Goal: Task Accomplishment & Management: Contribute content

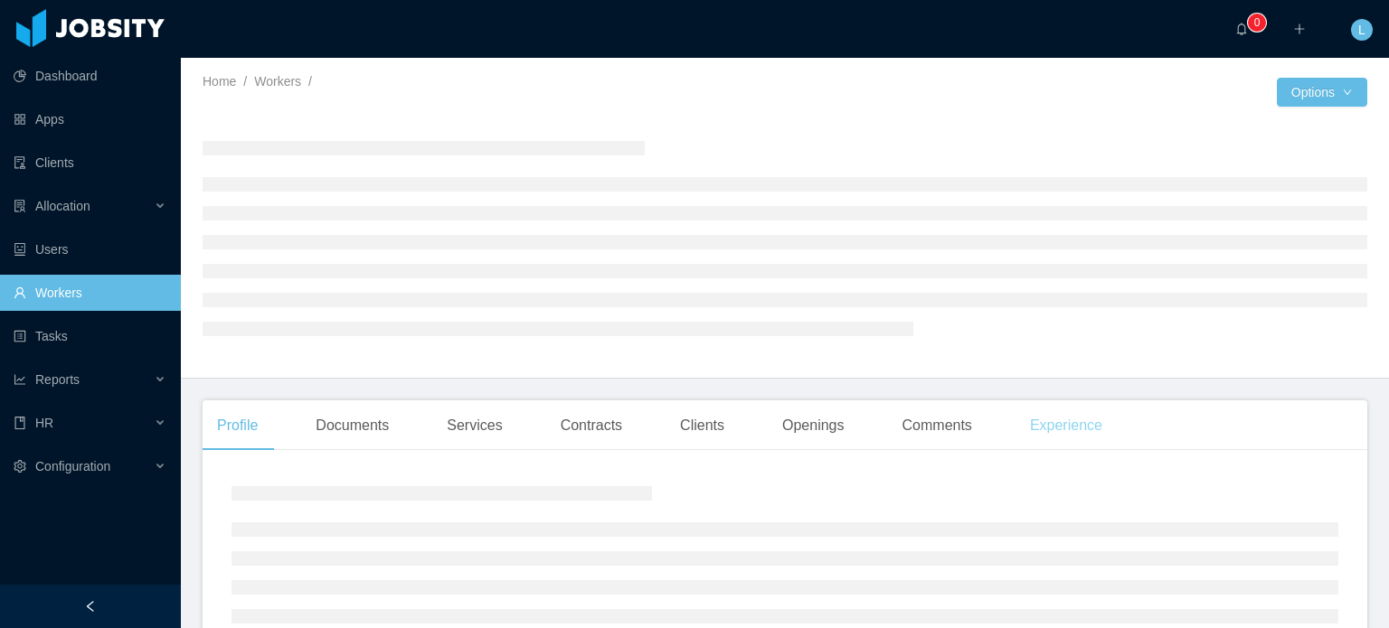
click at [1074, 419] on div "Experience" at bounding box center [1065, 426] width 101 height 51
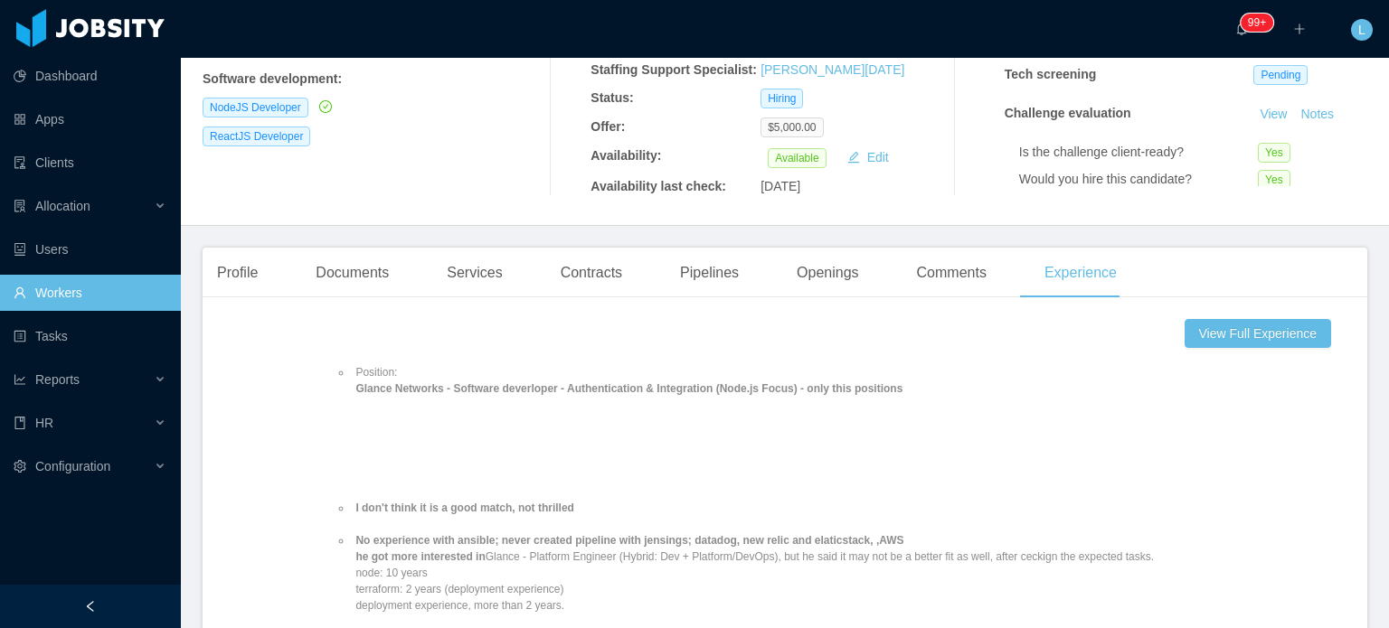
scroll to position [633, 0]
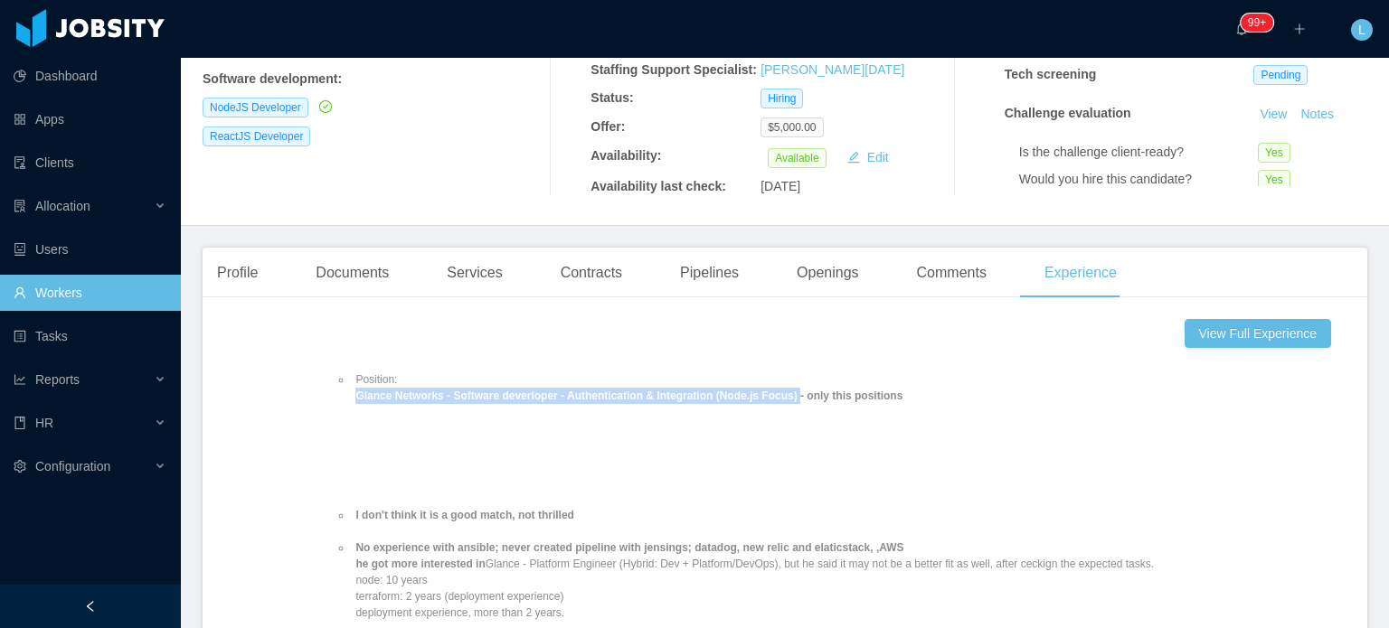
drag, startPoint x: 333, startPoint y: 383, endPoint x: 758, endPoint y: 384, distance: 424.9
click at [758, 390] on strong "Glance Networks - Software deverloper - Authentication & Integration (Node.js F…" at bounding box center [628, 396] width 547 height 13
copy strong "Glance Networks - Software deverloper - Authentication & Integration (Node.js F…"
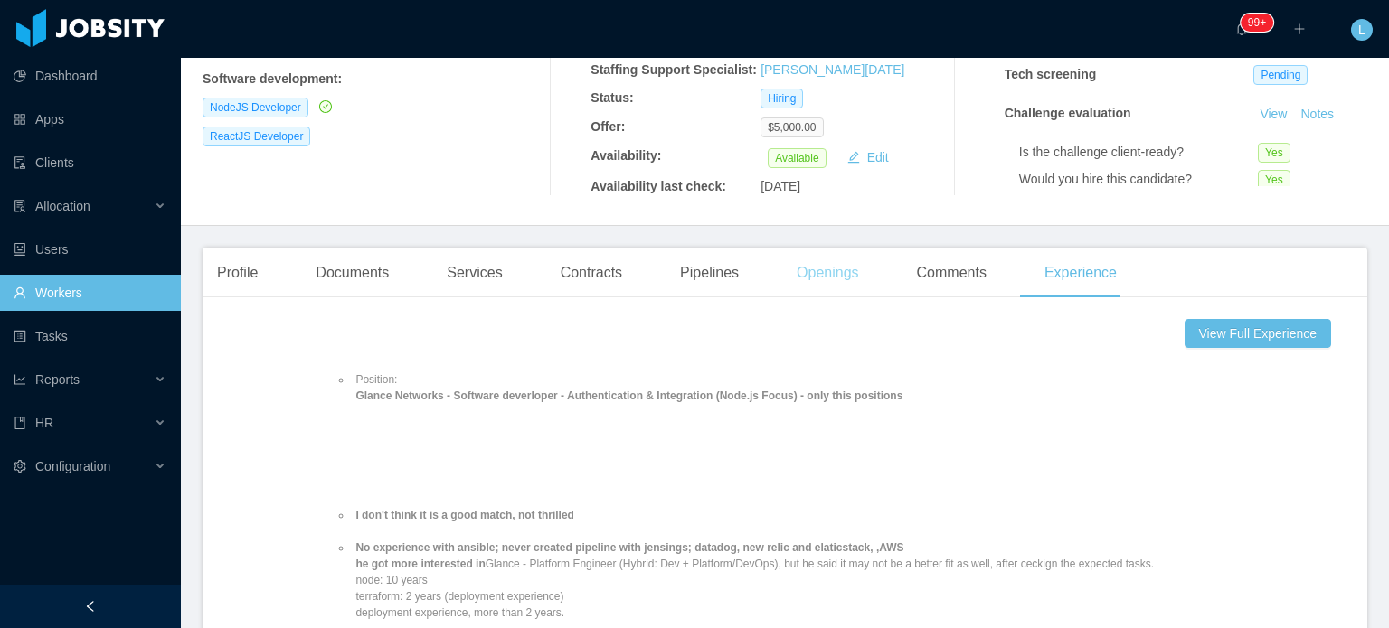
click at [844, 263] on div "Openings" at bounding box center [827, 273] width 91 height 51
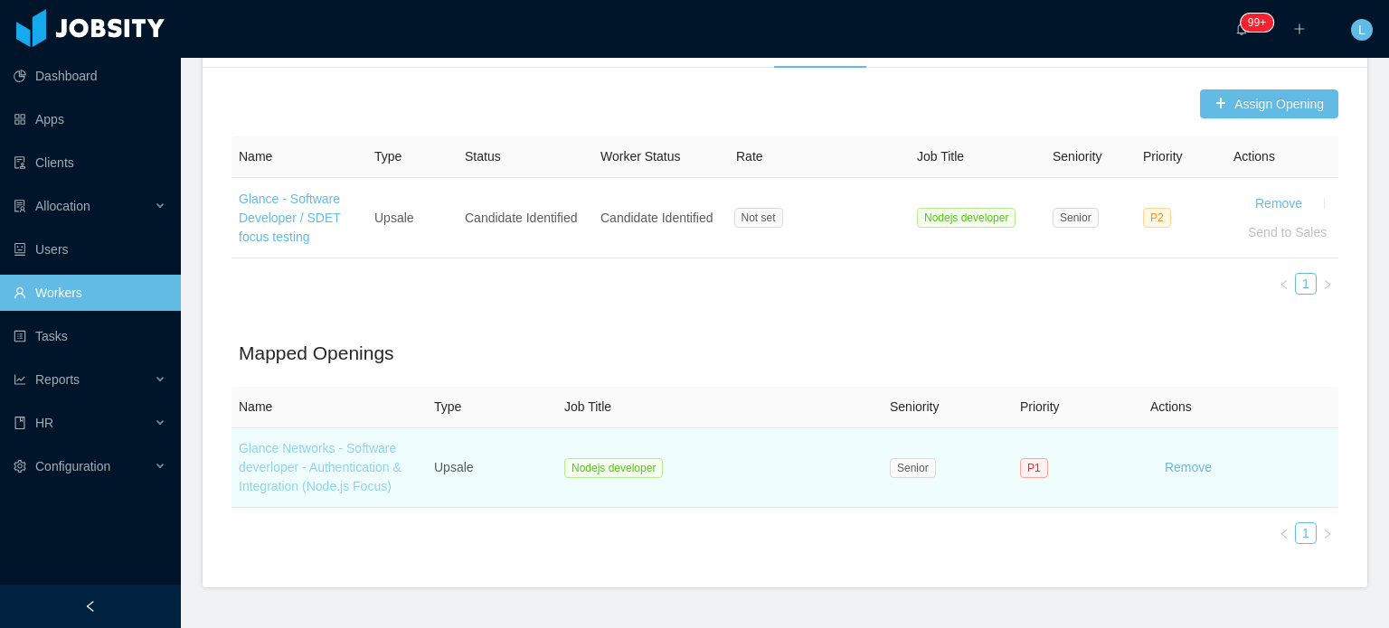
scroll to position [565, 0]
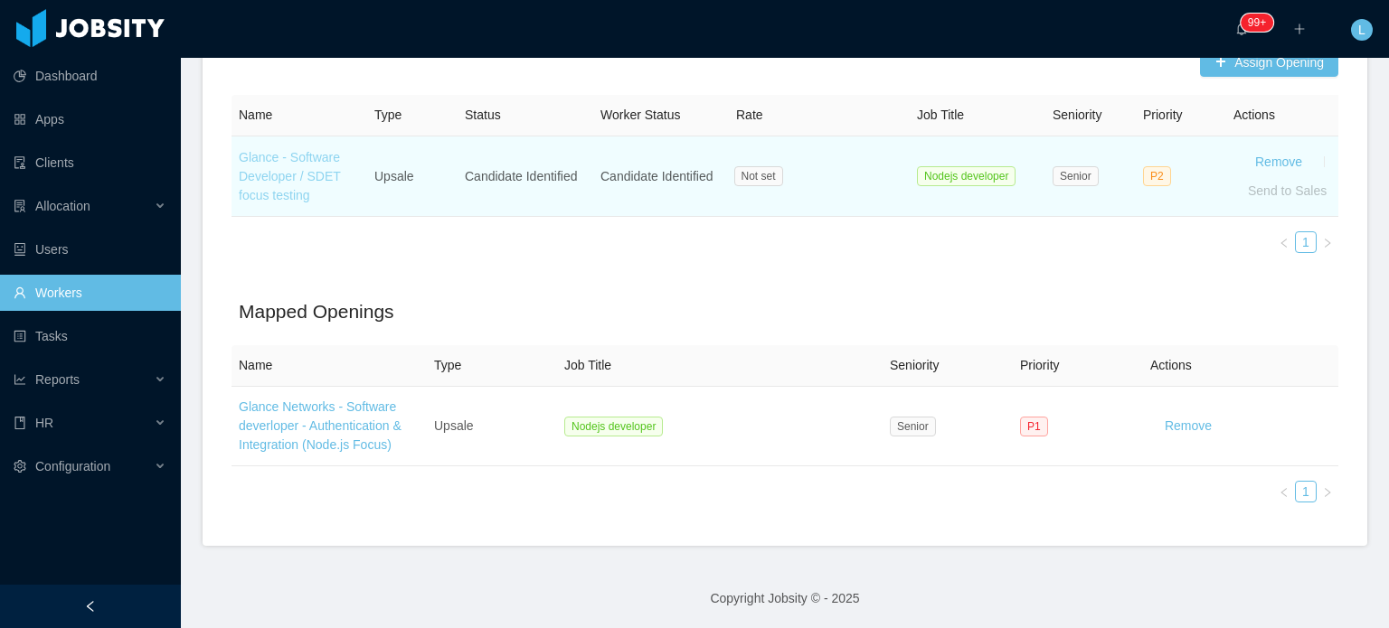
click at [267, 152] on link "Glance - Software Developer / SDET focus testing" at bounding box center [290, 176] width 102 height 52
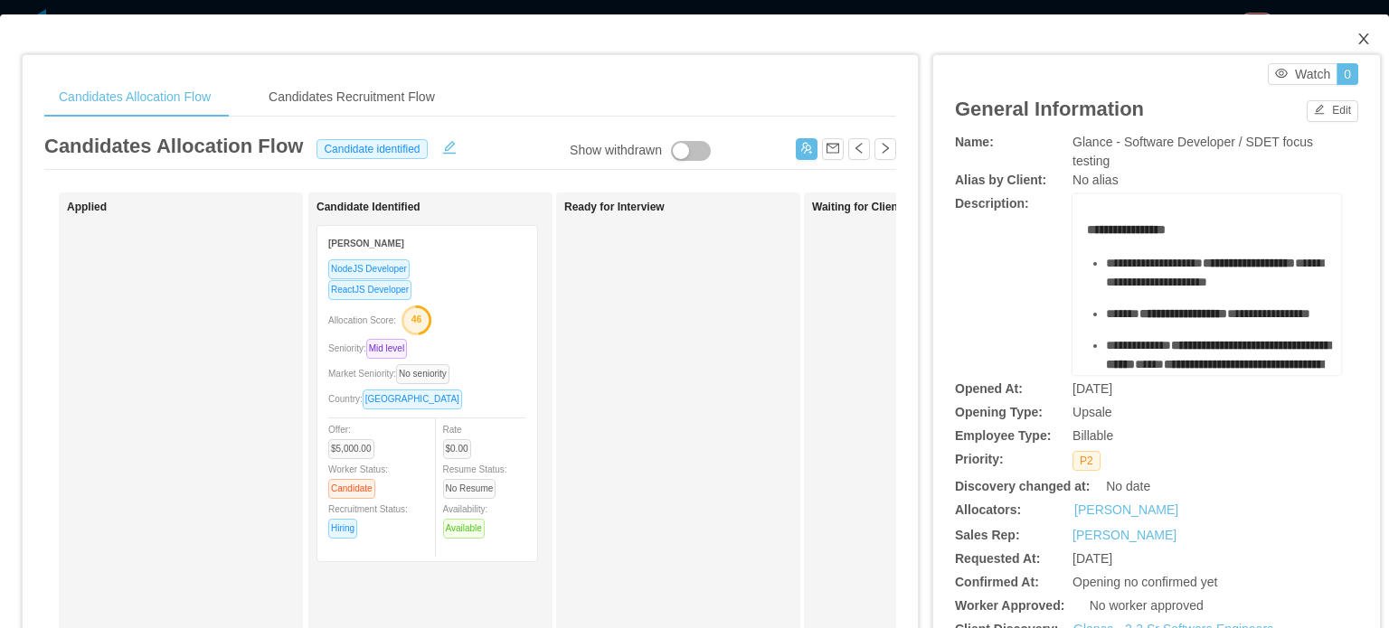
click at [1356, 35] on icon "icon: close" at bounding box center [1363, 39] width 14 height 14
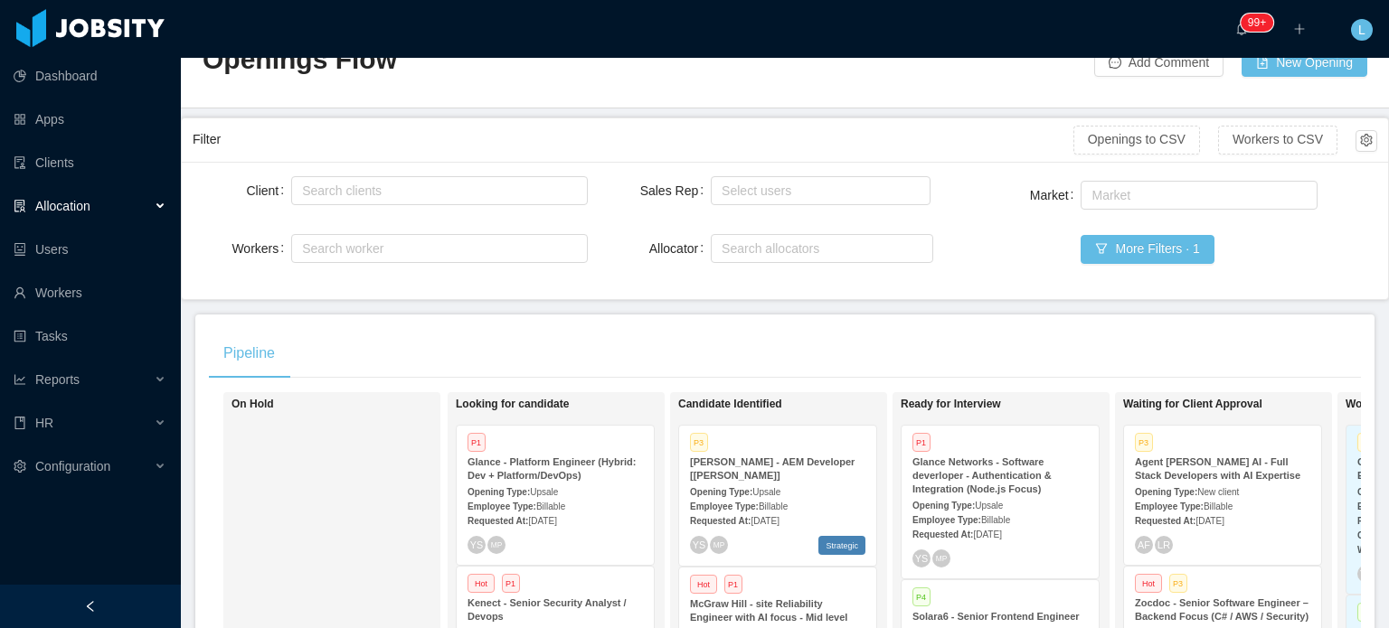
scroll to position [271, 0]
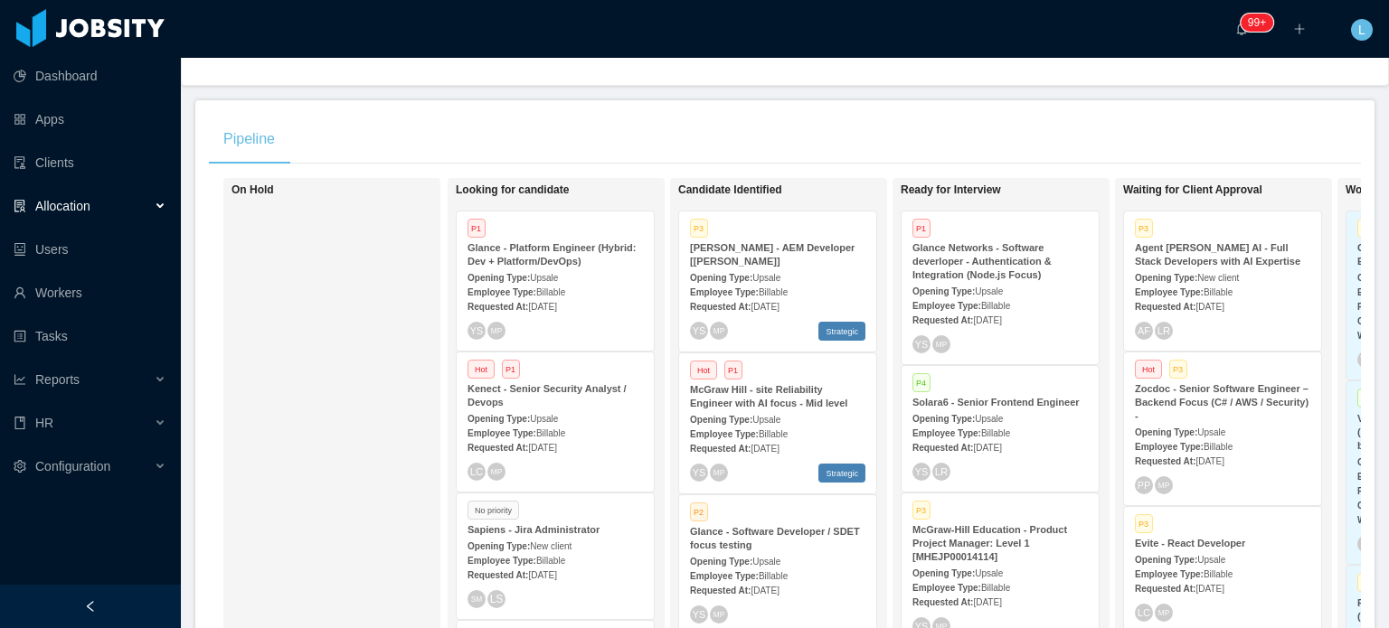
click at [588, 268] on div "Opening Type: Upsale" at bounding box center [554, 277] width 175 height 19
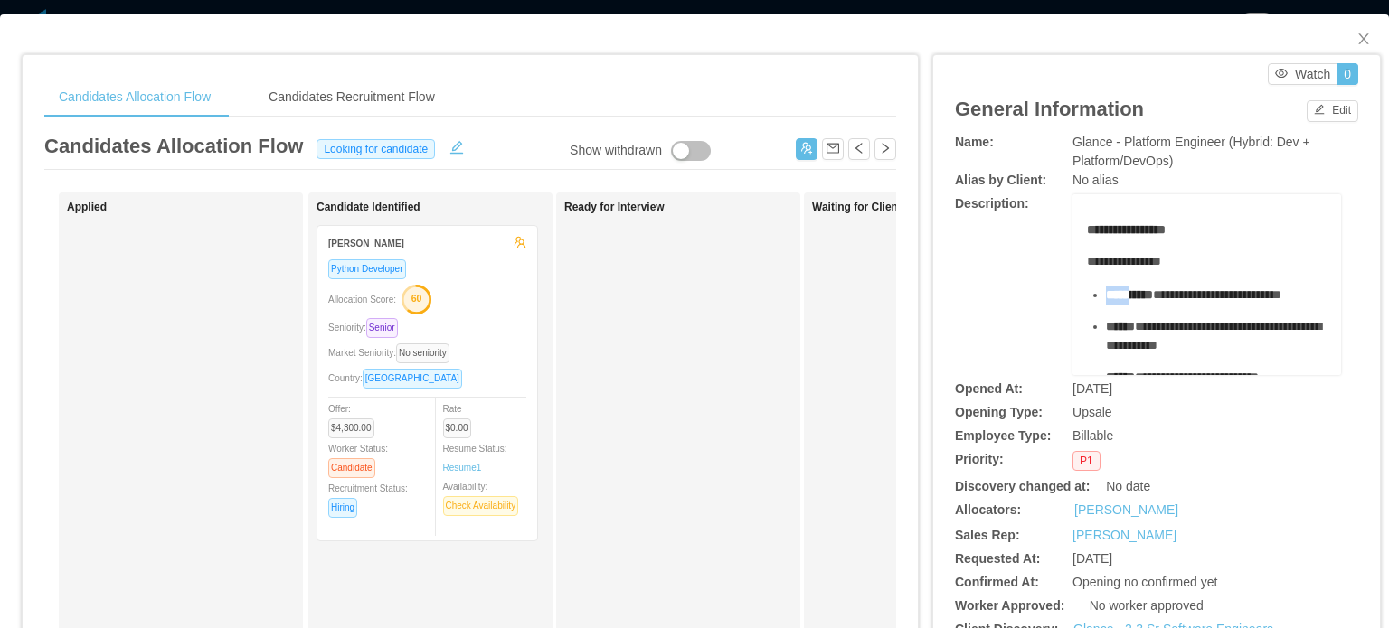
drag, startPoint x: 1093, startPoint y: 295, endPoint x: 1130, endPoint y: 293, distance: 37.1
click at [1130, 293] on ul "**********" at bounding box center [1207, 403] width 240 height 234
click at [1204, 301] on span "**********" at bounding box center [1217, 294] width 128 height 13
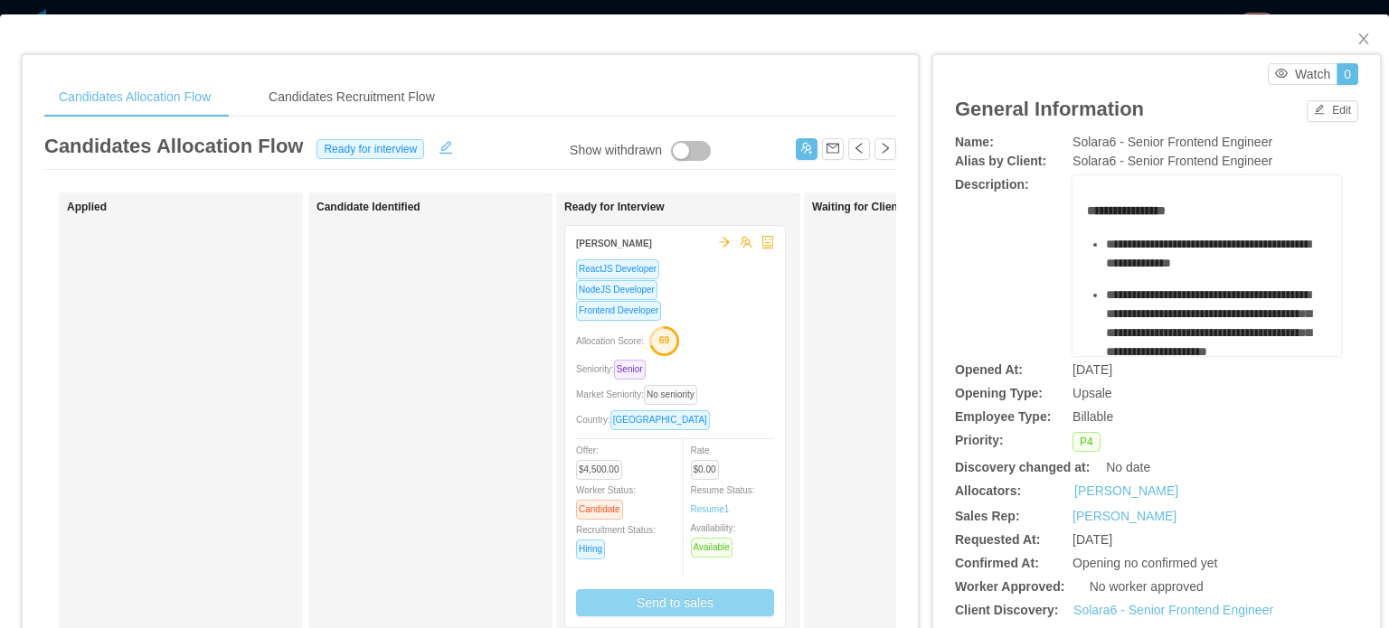
click at [710, 610] on button "Send to sales" at bounding box center [675, 602] width 198 height 27
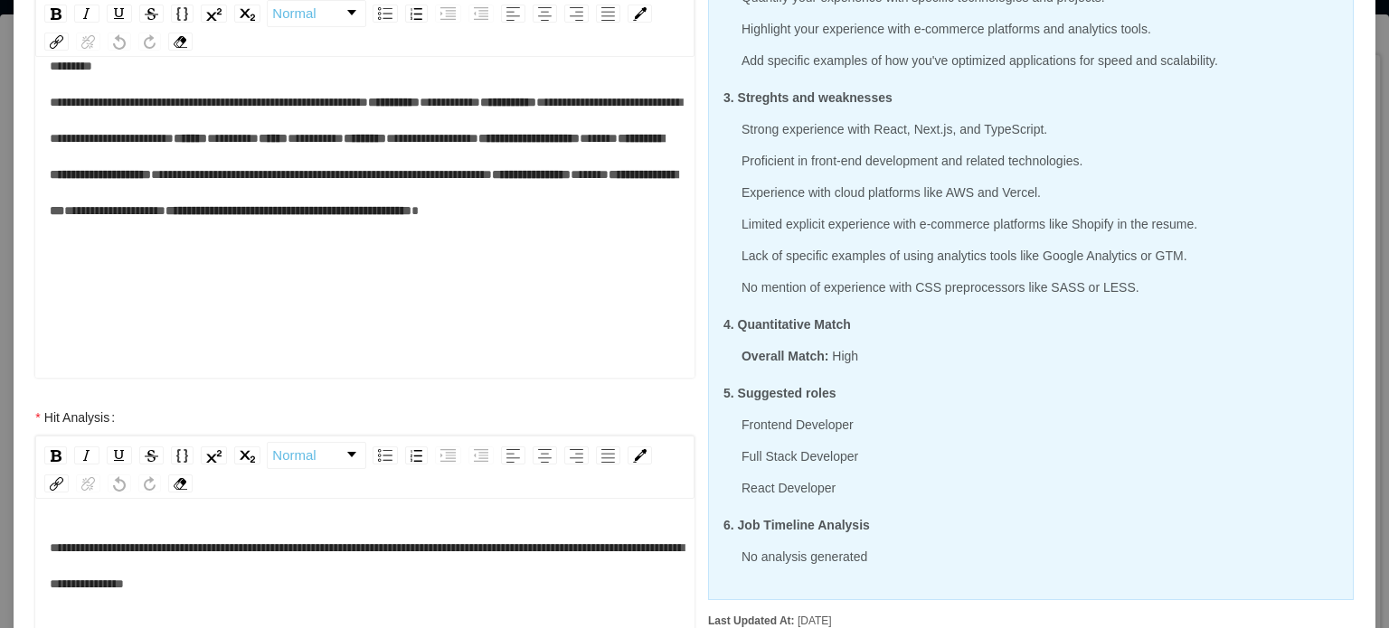
scroll to position [179, 0]
drag, startPoint x: 152, startPoint y: 253, endPoint x: 193, endPoint y: 251, distance: 40.7
click at [570, 181] on span "*****" at bounding box center [589, 174] width 38 height 13
drag, startPoint x: 165, startPoint y: 291, endPoint x: 284, endPoint y: 285, distance: 119.5
click at [284, 265] on div "**********" at bounding box center [365, 156] width 631 height 217
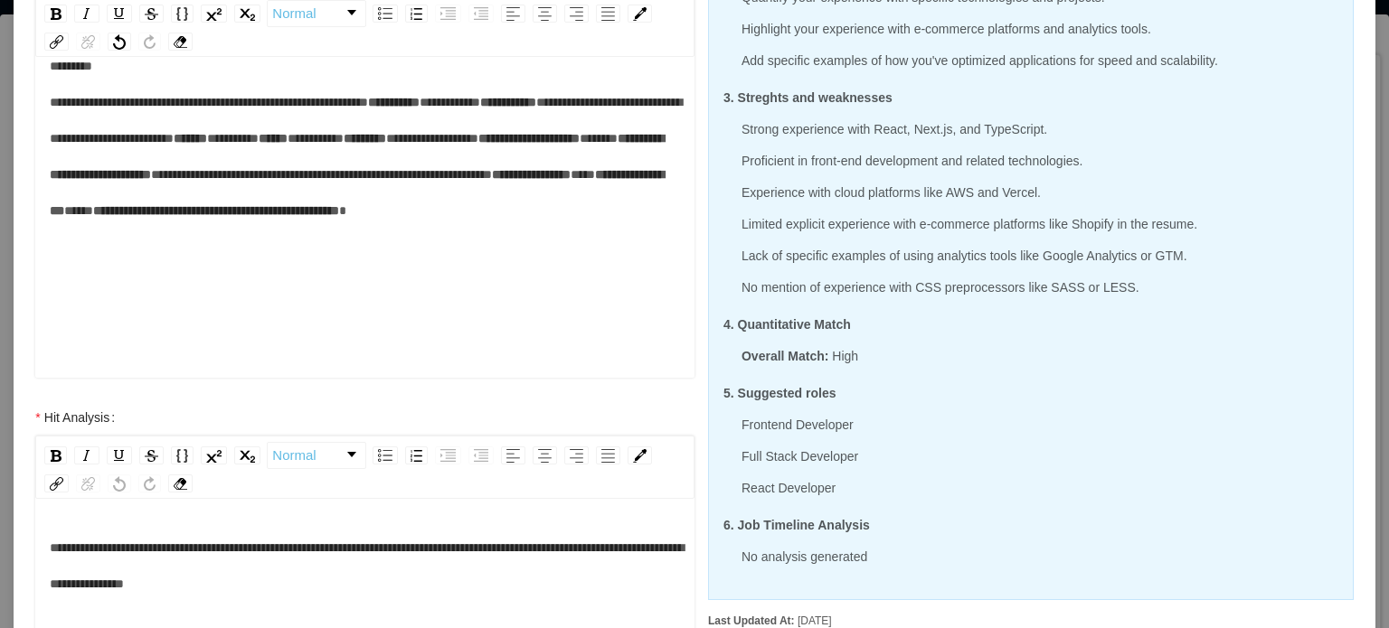
click at [394, 265] on div "**********" at bounding box center [365, 156] width 631 height 217
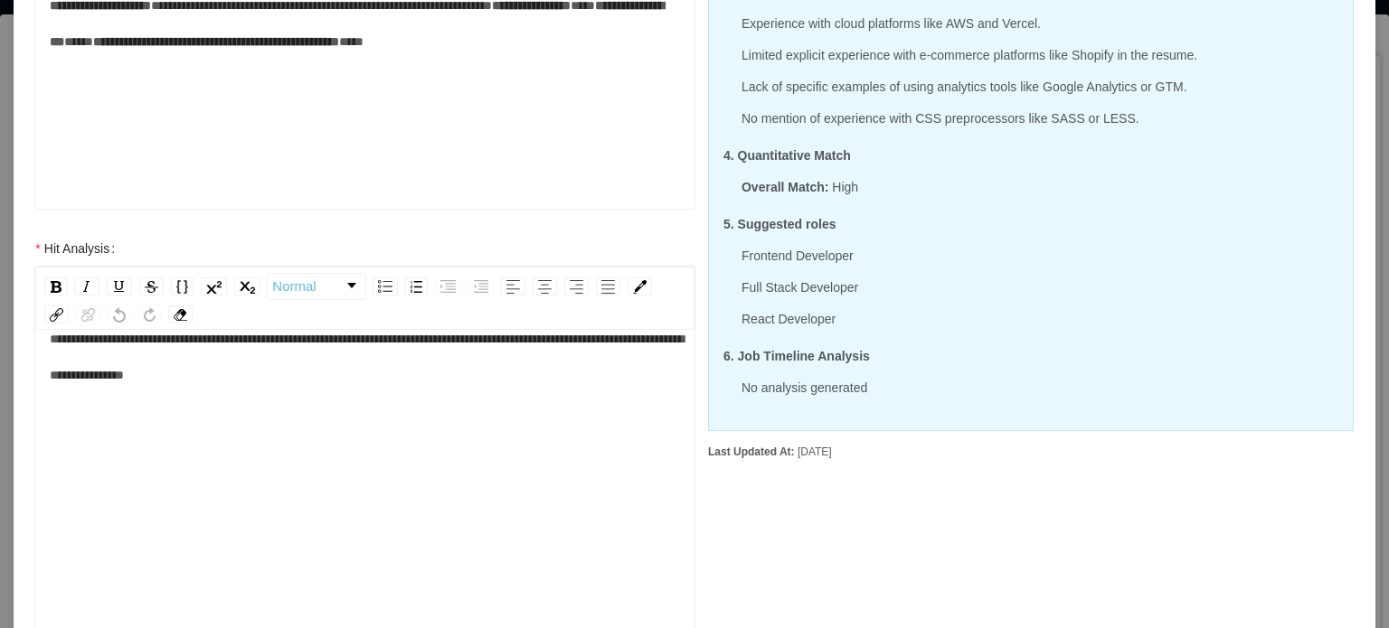
scroll to position [542, 0]
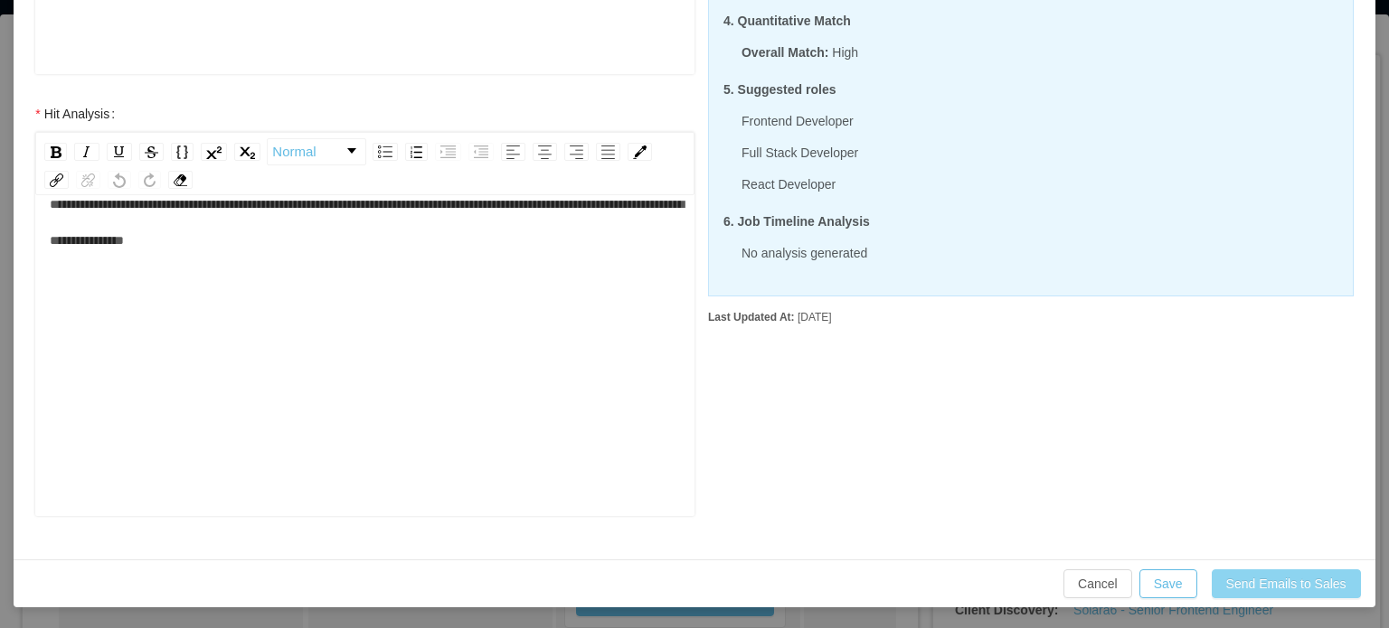
click at [1285, 589] on button "Send Emails to Sales" at bounding box center [1285, 584] width 149 height 29
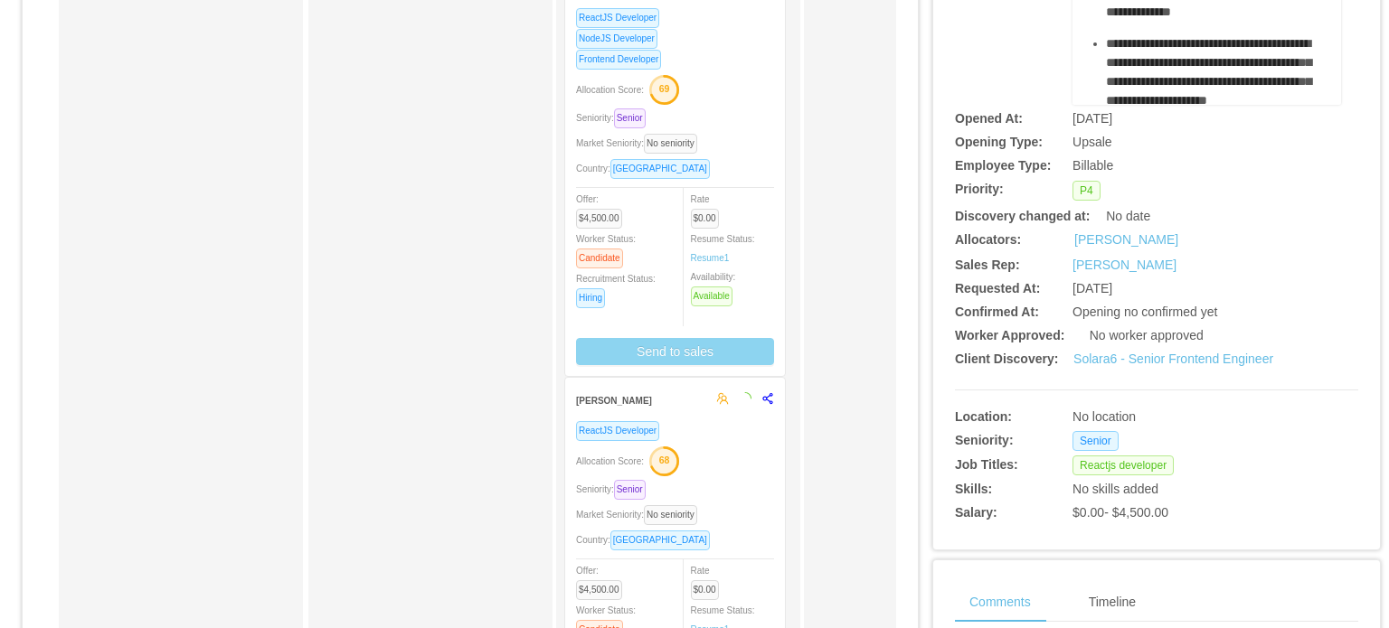
scroll to position [271, 0]
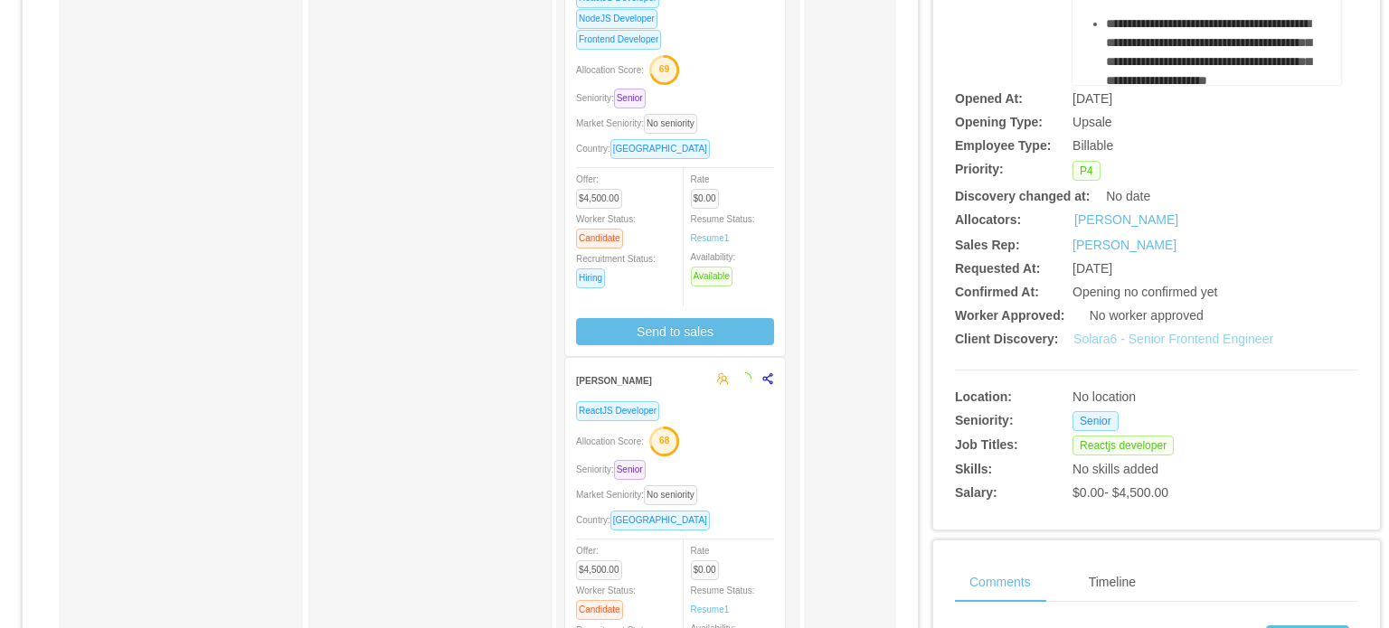
click at [1132, 343] on link "Solara6 - Senior Frontend Engineer" at bounding box center [1173, 339] width 200 height 14
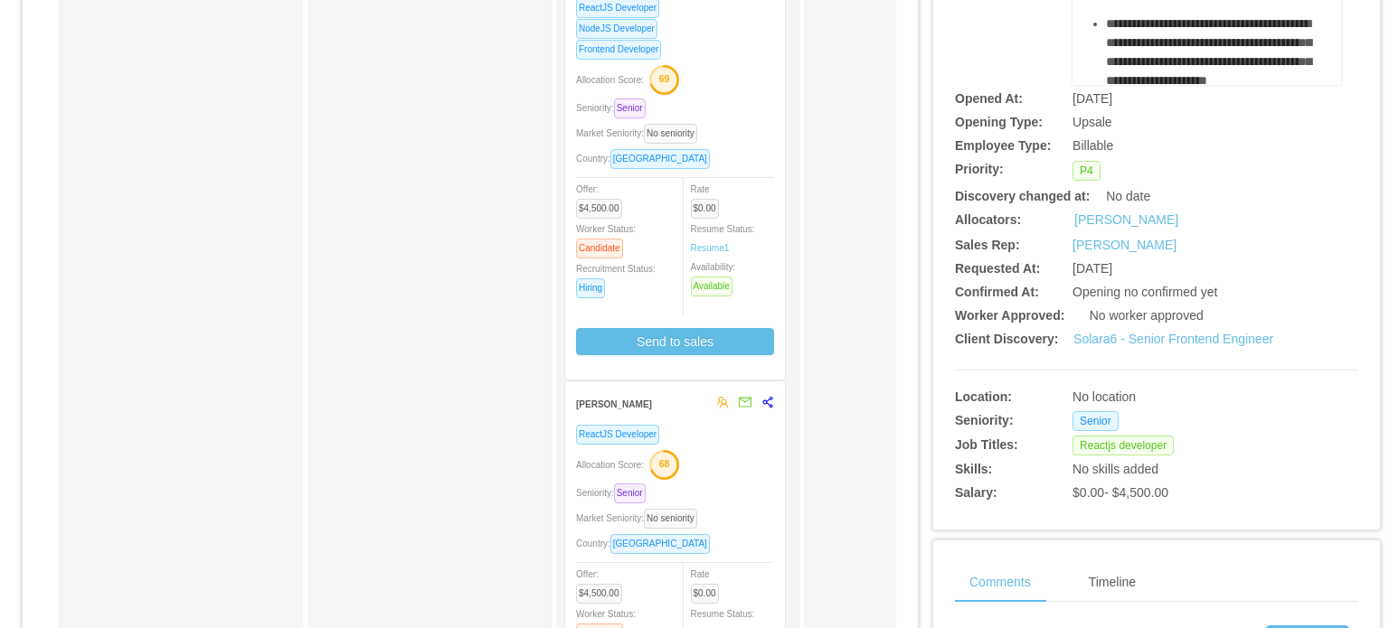
scroll to position [0, 0]
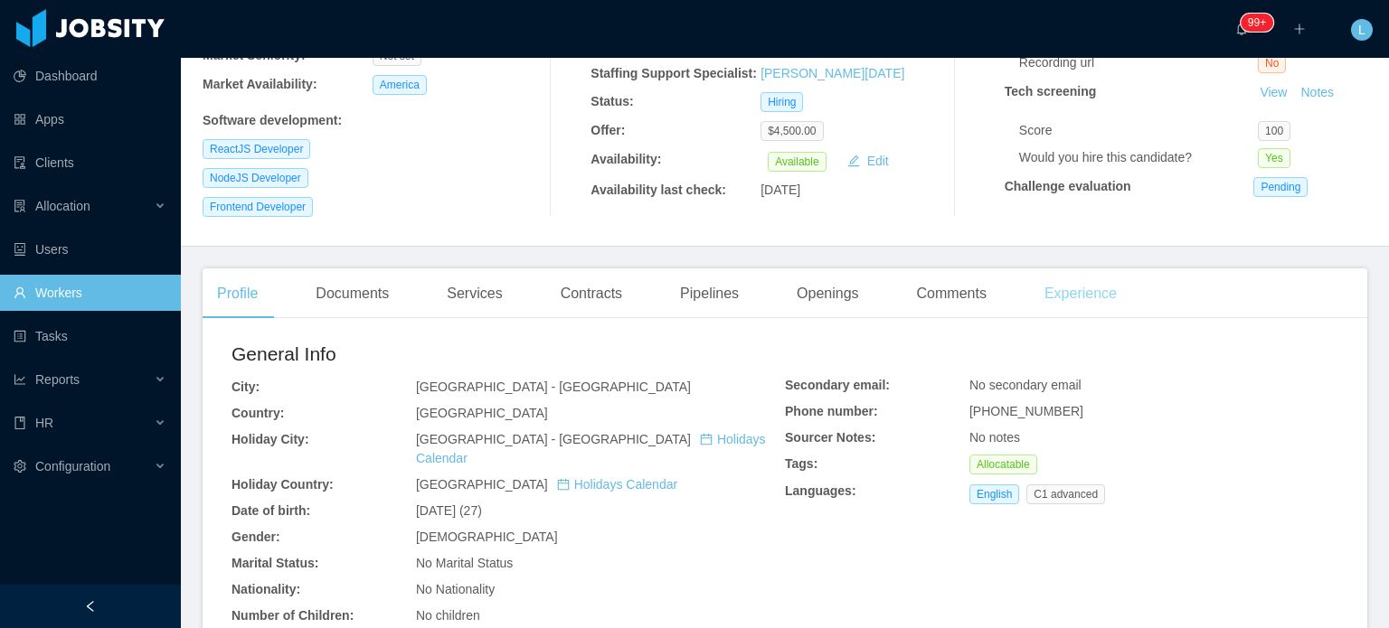
scroll to position [362, 0]
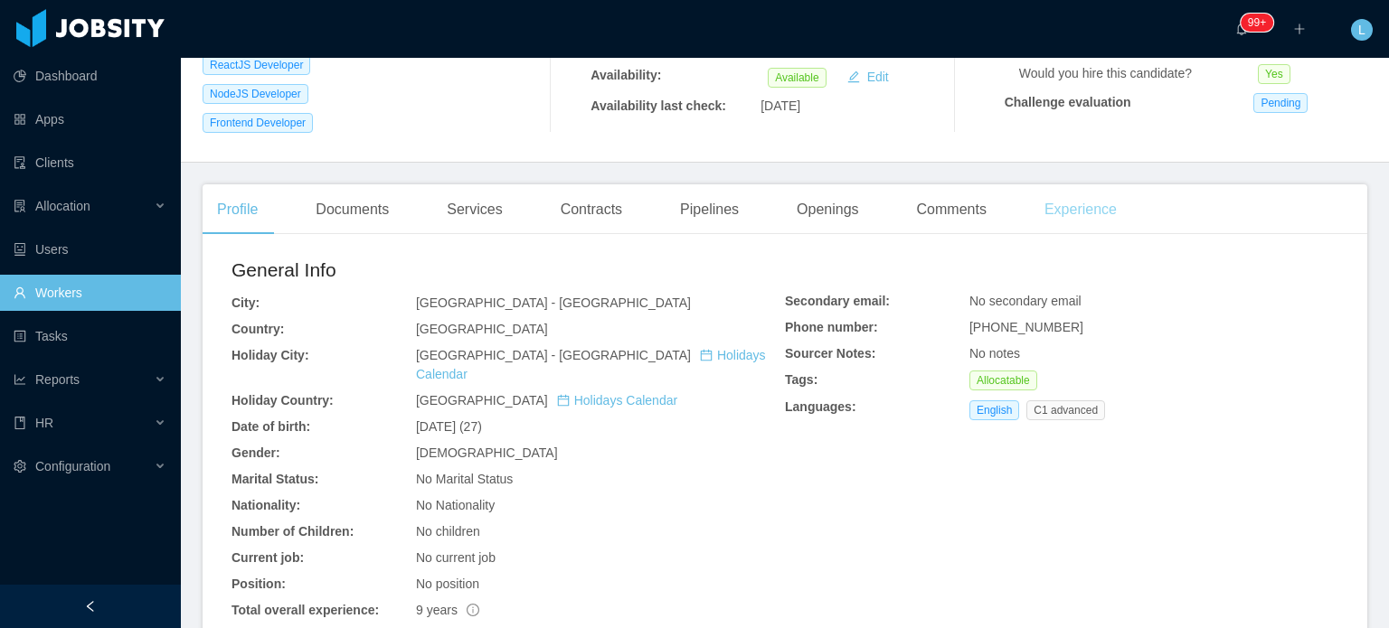
click at [1093, 194] on div "Experience" at bounding box center [1080, 209] width 101 height 51
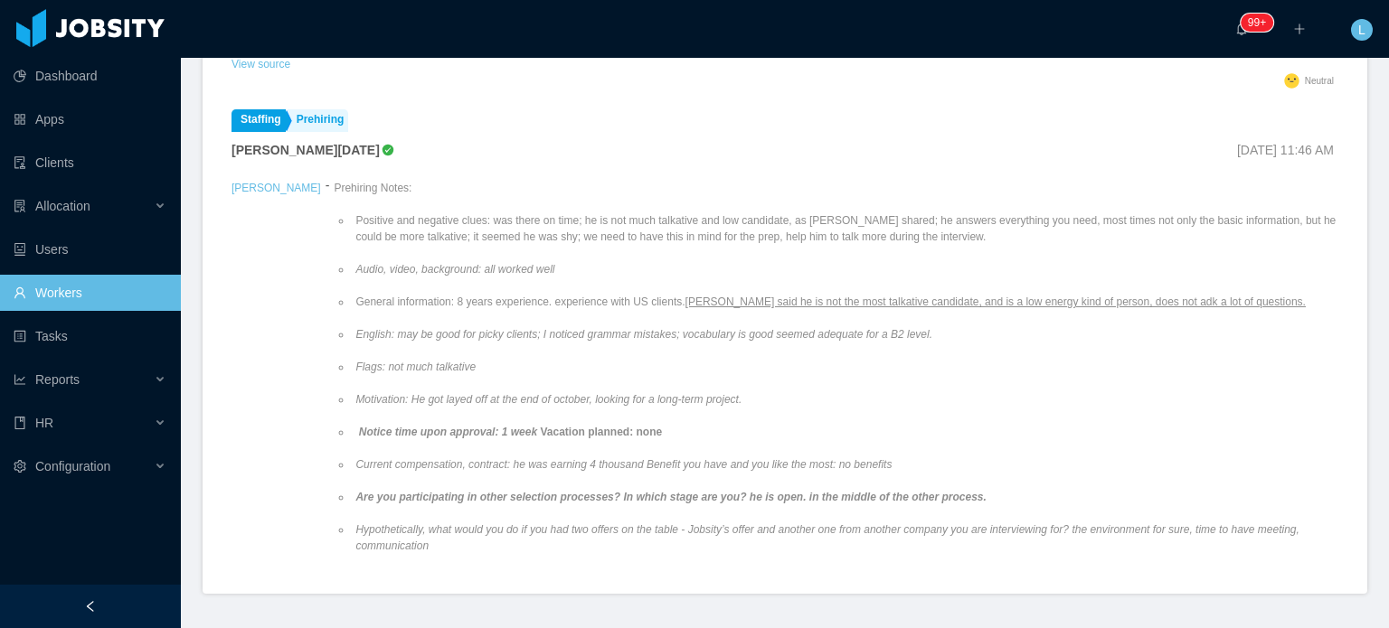
scroll to position [362, 0]
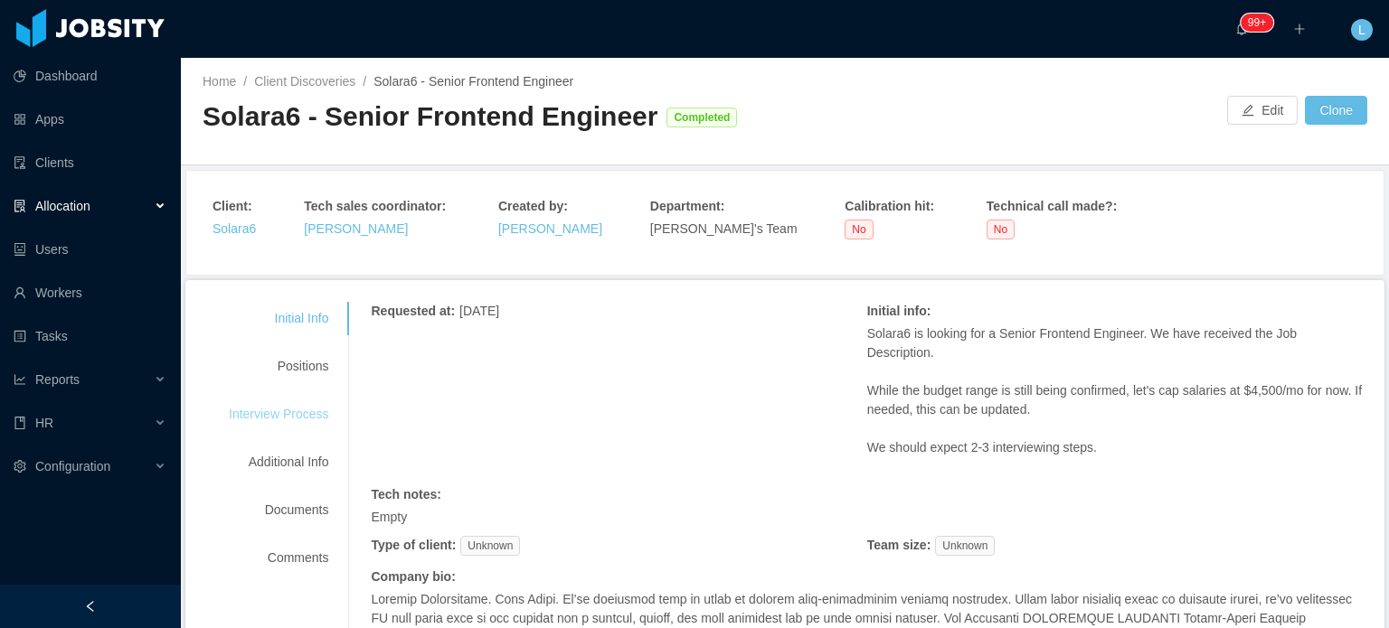
click at [309, 411] on div "Interview Process" at bounding box center [278, 414] width 143 height 33
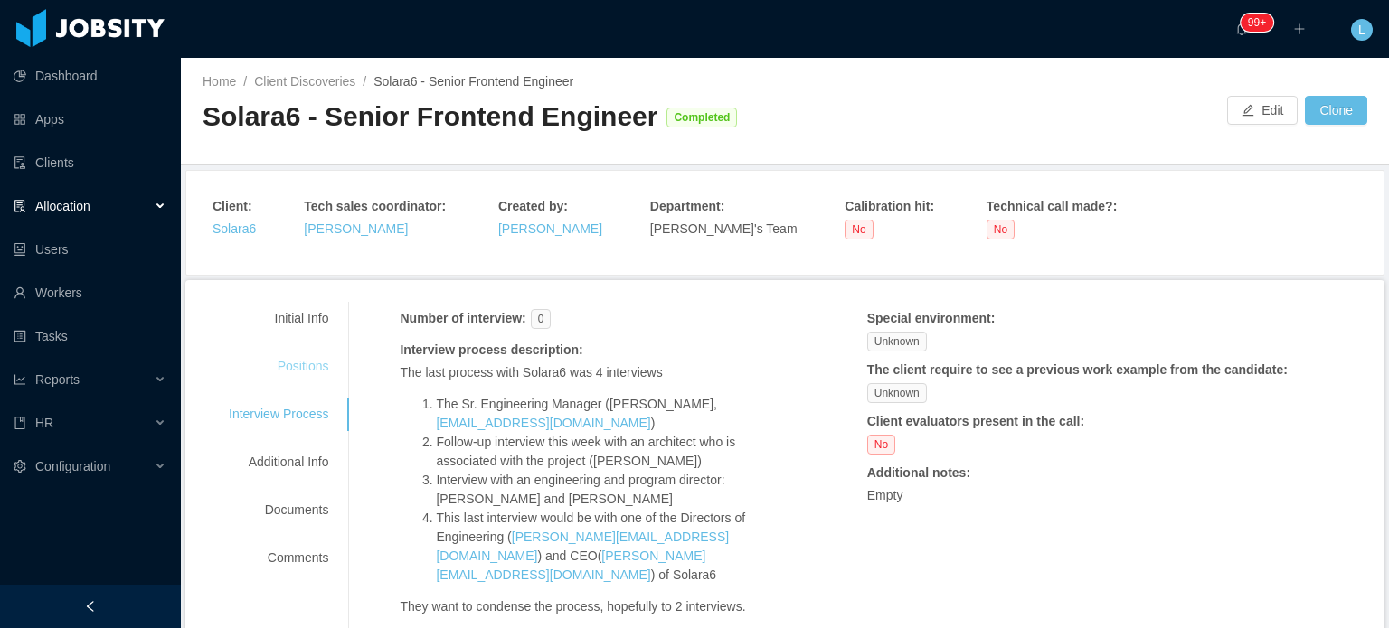
click at [302, 364] on div "Positions" at bounding box center [278, 366] width 143 height 33
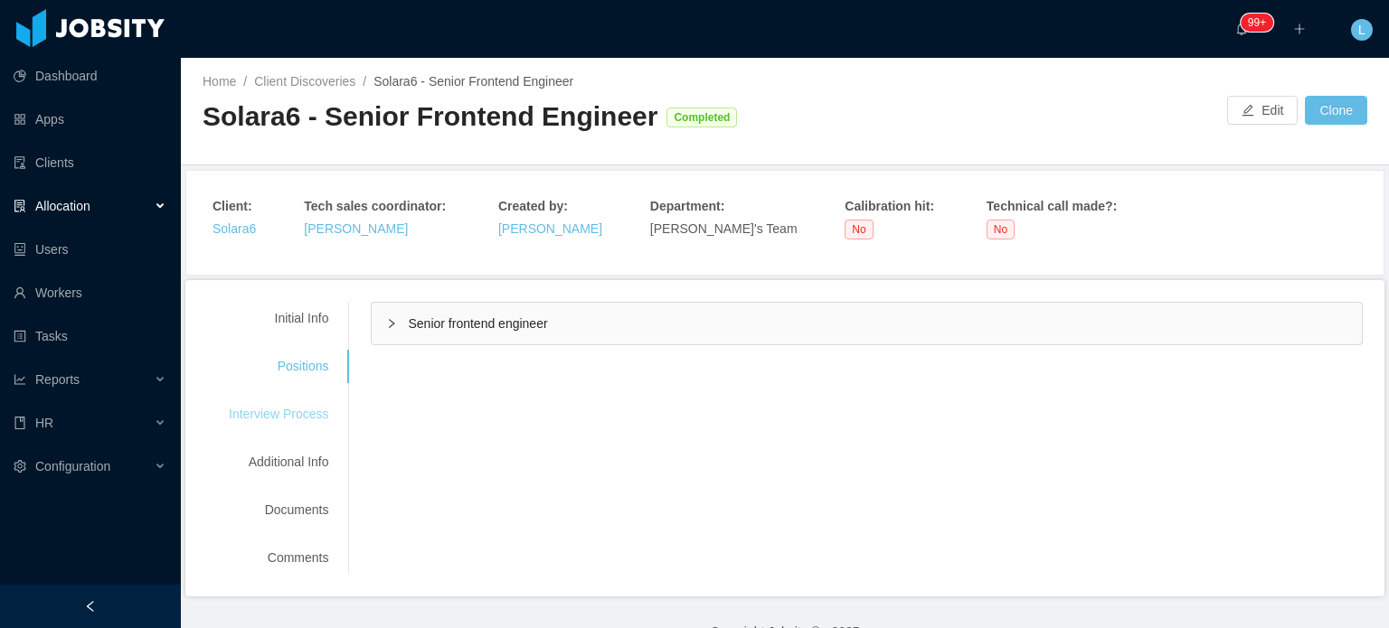
click at [309, 410] on div "Interview Process" at bounding box center [278, 414] width 143 height 33
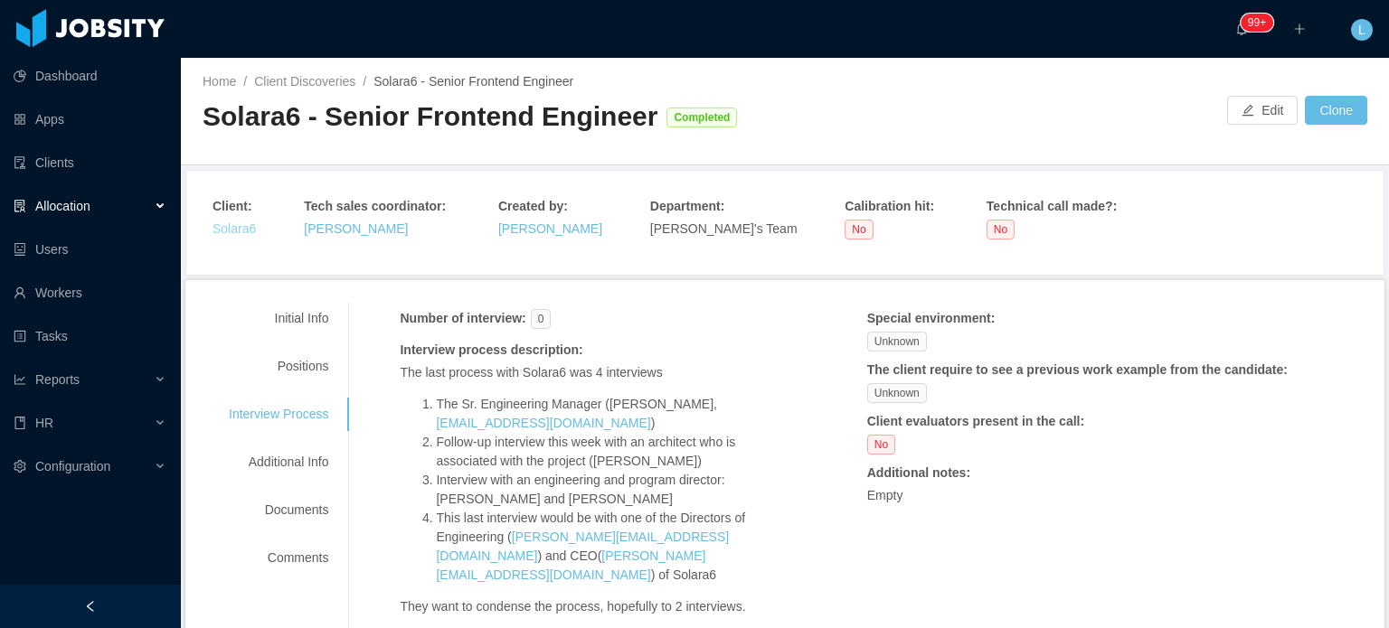
click at [225, 231] on link "Solara6" at bounding box center [233, 228] width 43 height 14
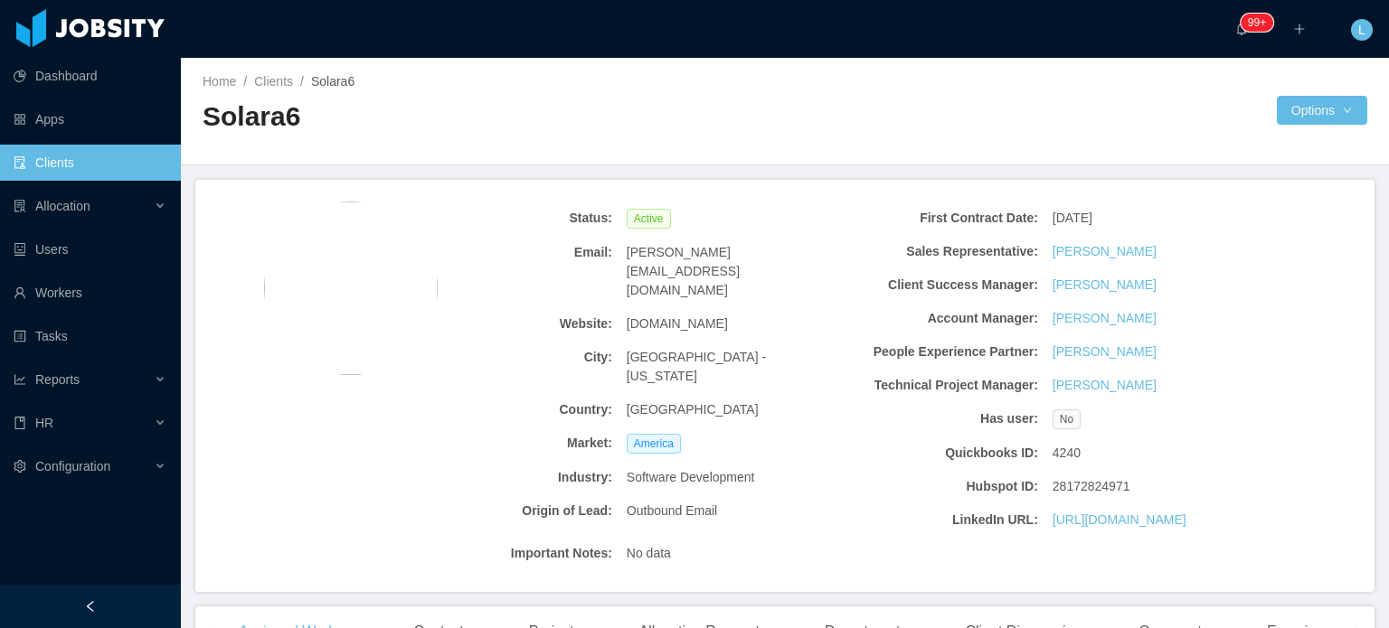
click at [652, 315] on span "[DOMAIN_NAME]" at bounding box center [677, 324] width 101 height 19
copy span "[DOMAIN_NAME]"
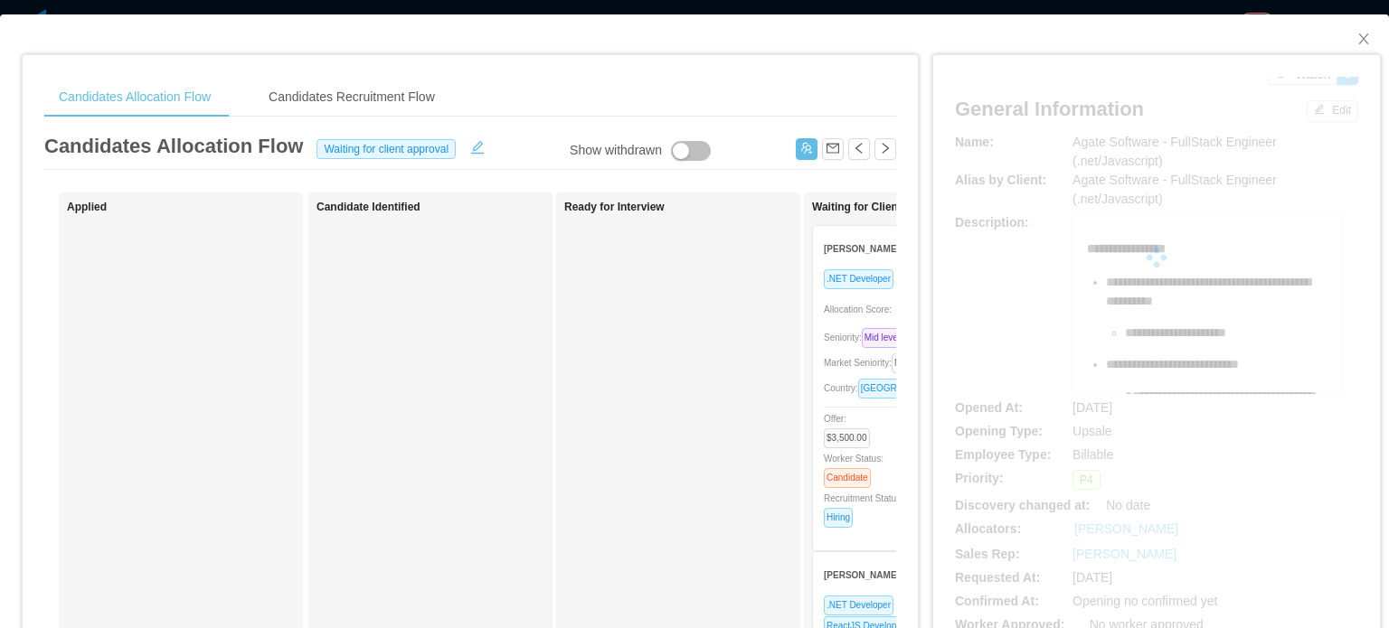
click at [846, 363] on span "Market Seniority: No seniority" at bounding box center [888, 363] width 128 height 10
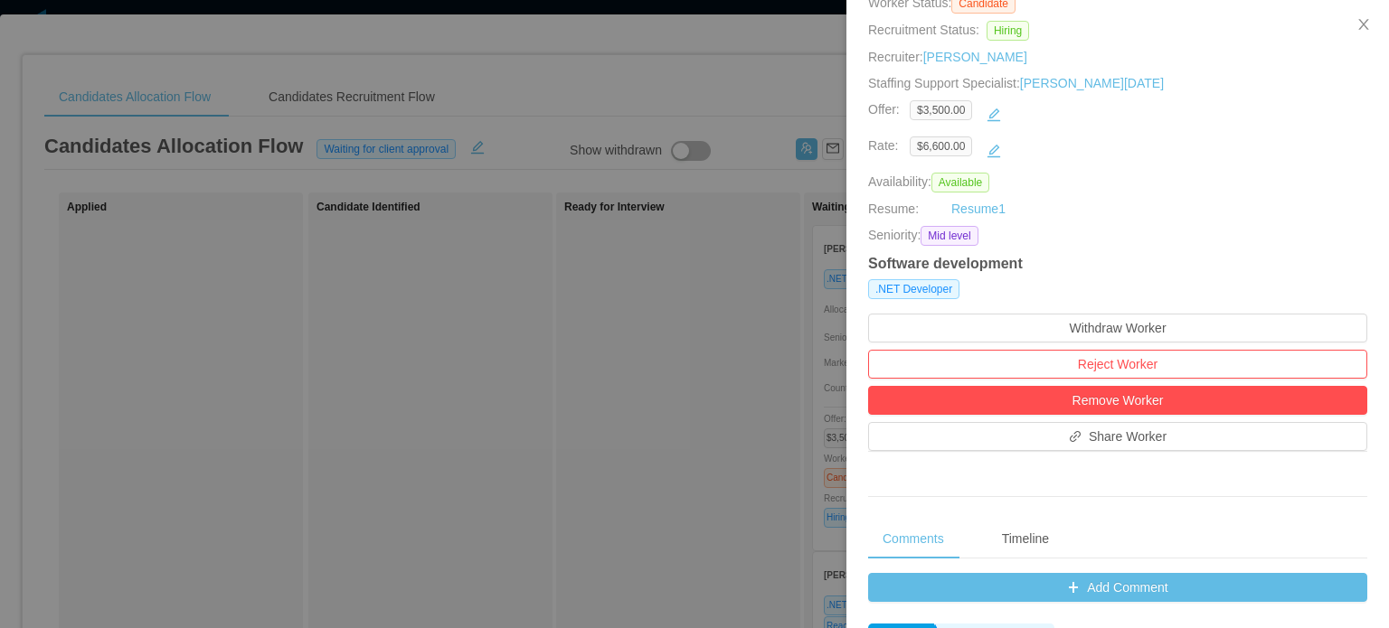
scroll to position [271, 0]
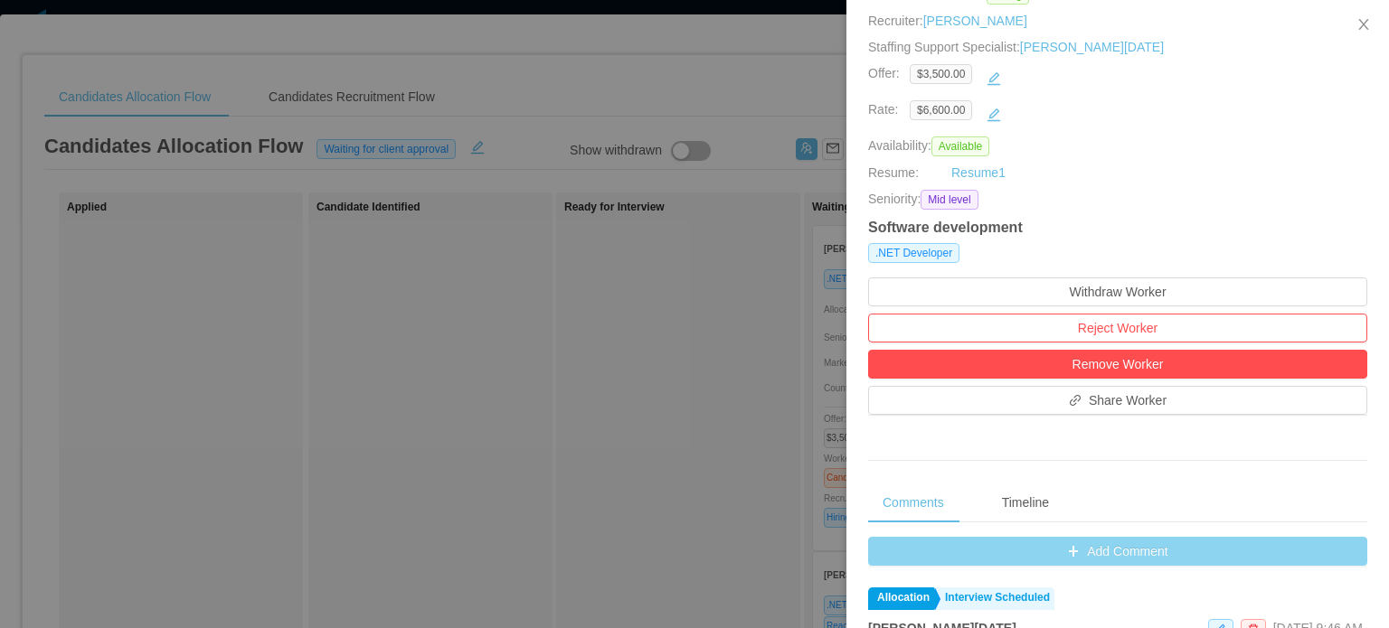
click at [1136, 560] on button "Add Comment" at bounding box center [1117, 551] width 499 height 29
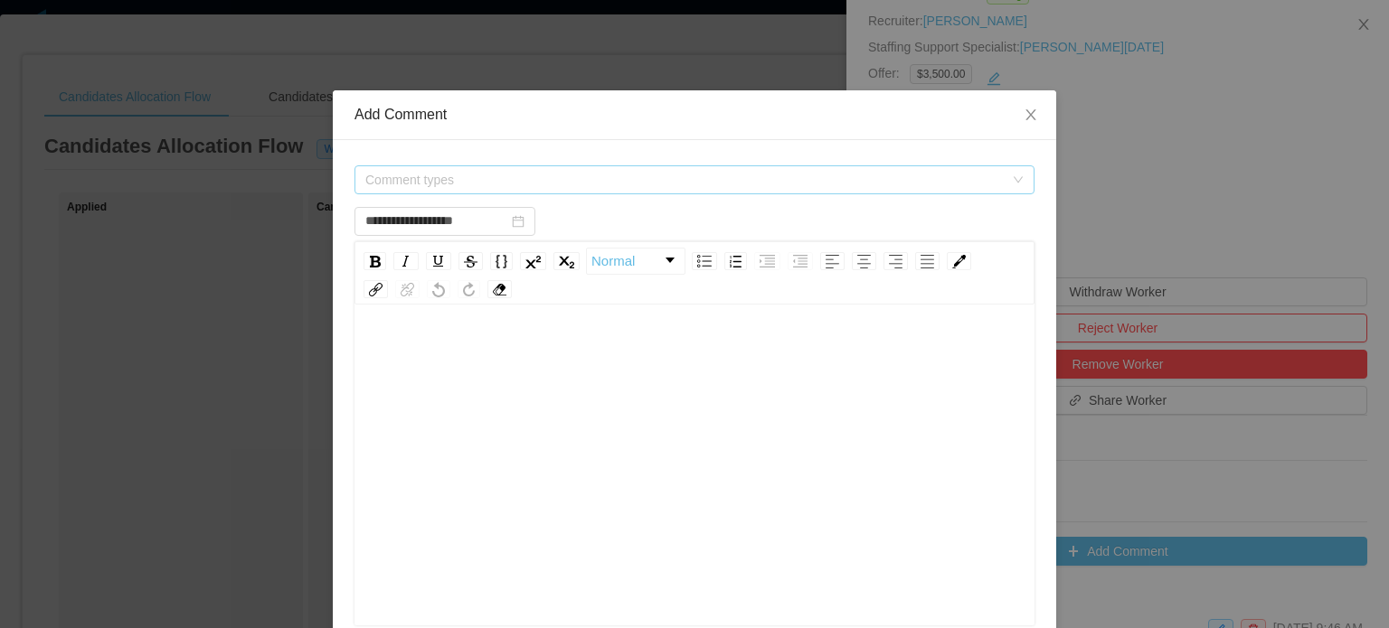
click at [512, 192] on span "Comment types" at bounding box center [688, 179] width 646 height 27
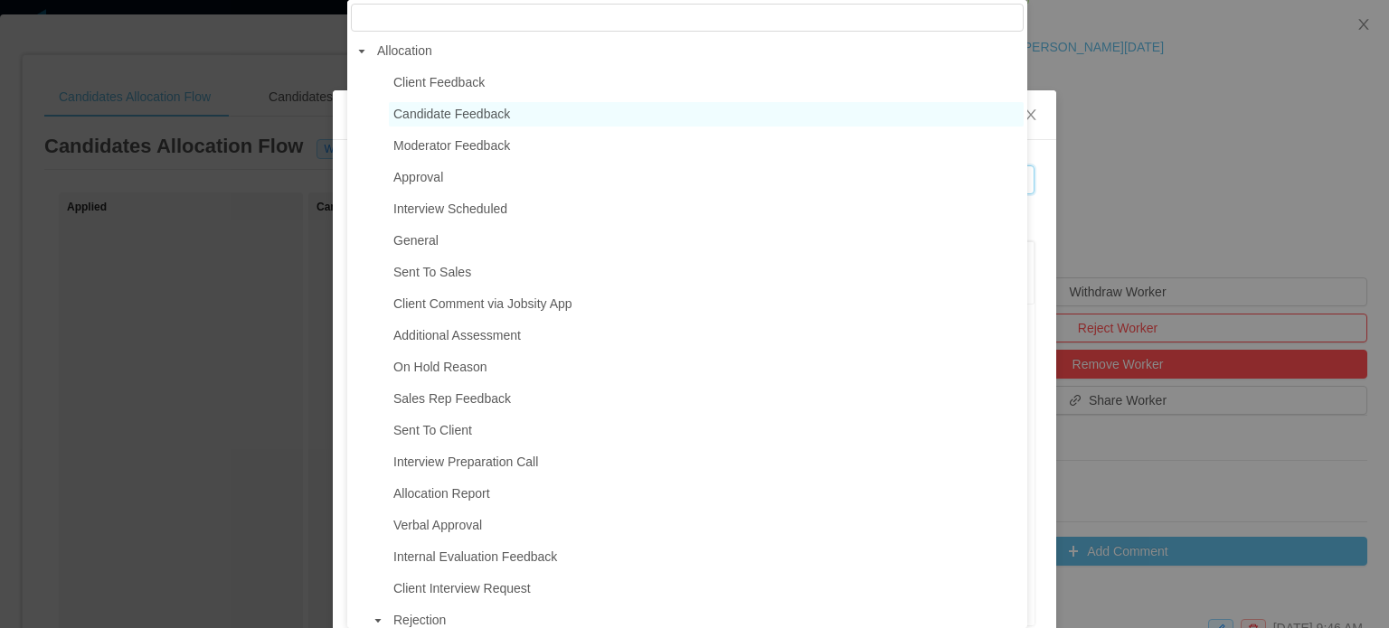
click at [437, 120] on span "Candidate Feedback" at bounding box center [451, 114] width 117 height 14
type input "**********"
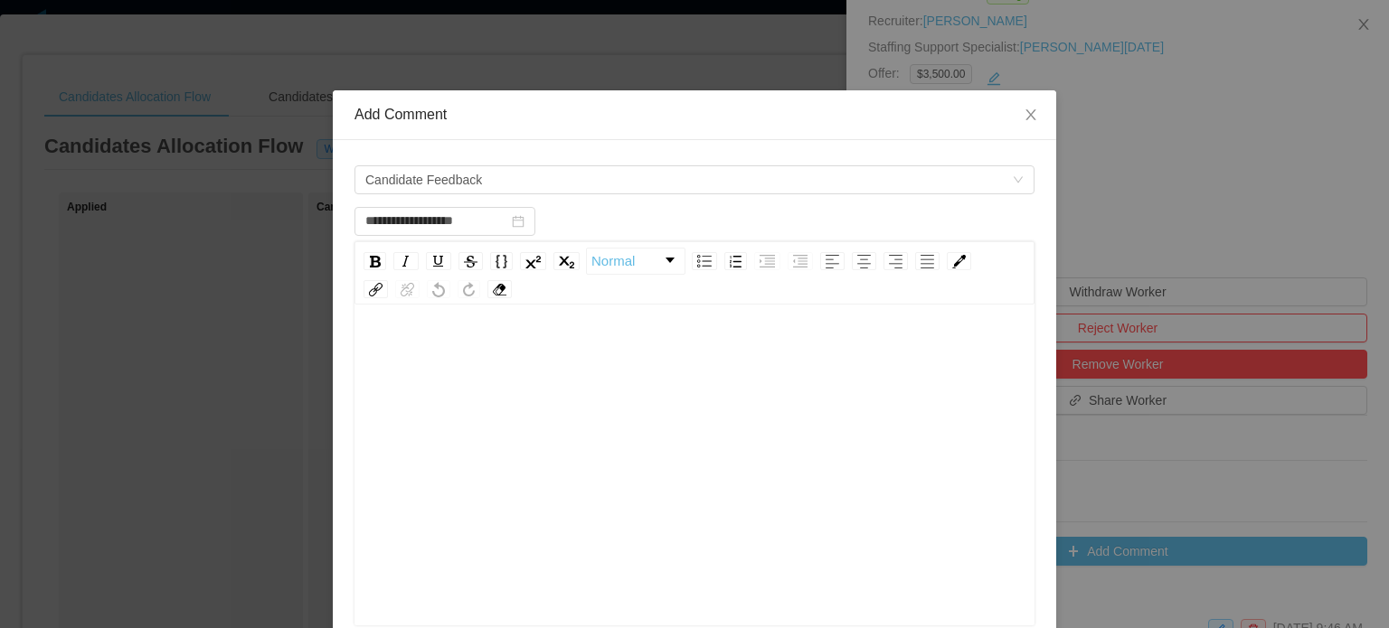
click at [448, 346] on div "rdw-editor" at bounding box center [695, 353] width 652 height 36
paste div "rdw-editor"
click at [582, 350] on div "**********" at bounding box center [695, 353] width 652 height 36
click at [937, 346] on div "**********" at bounding box center [695, 353] width 652 height 36
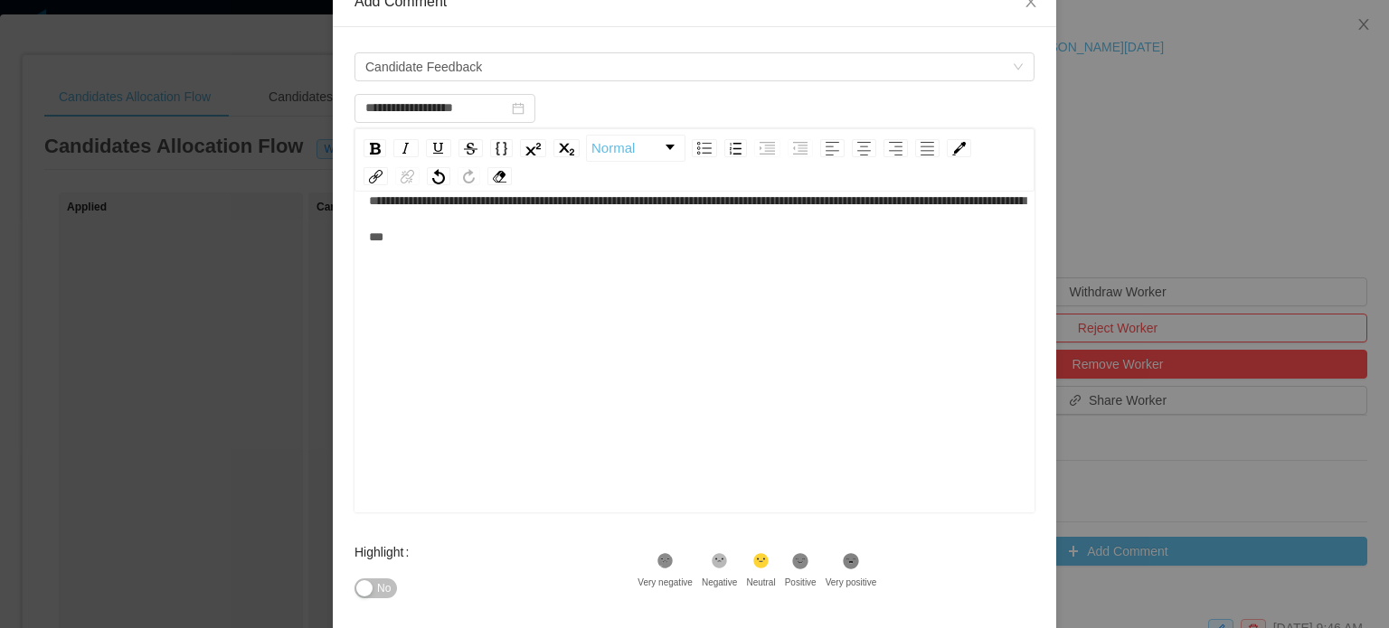
scroll to position [297, 0]
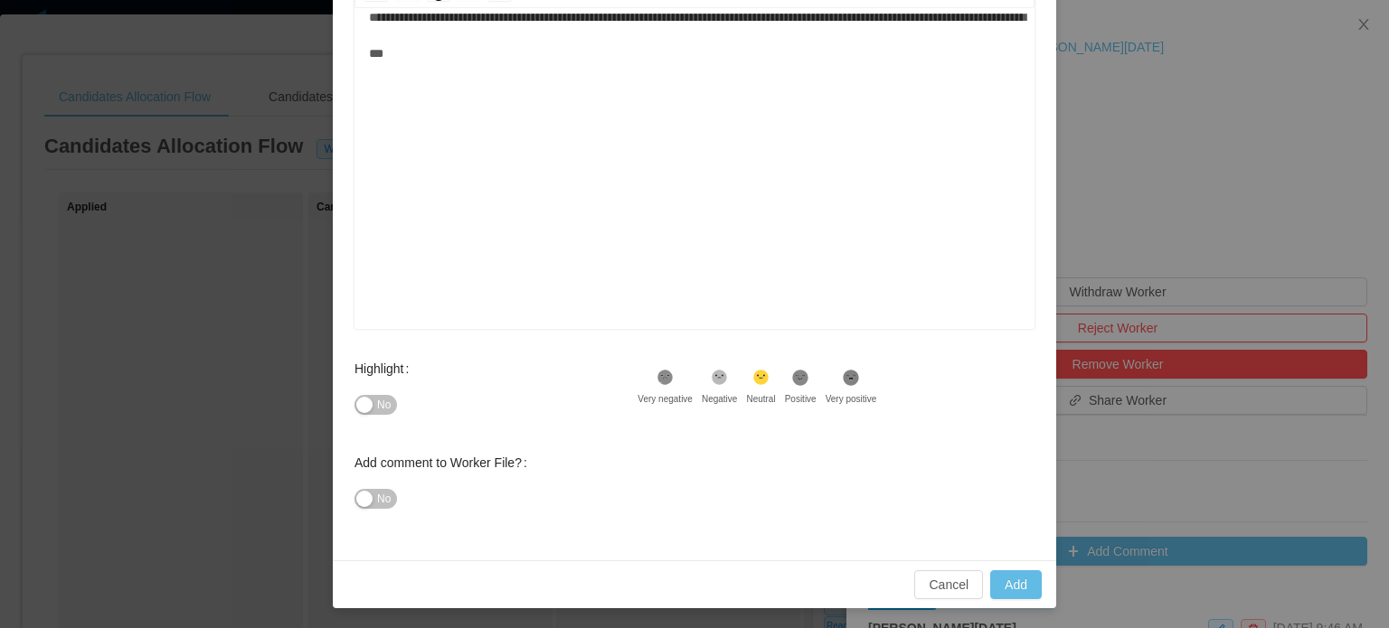
click at [377, 401] on span "No" at bounding box center [384, 405] width 14 height 18
click at [1006, 585] on button "Add" at bounding box center [1016, 584] width 52 height 29
type input "**********"
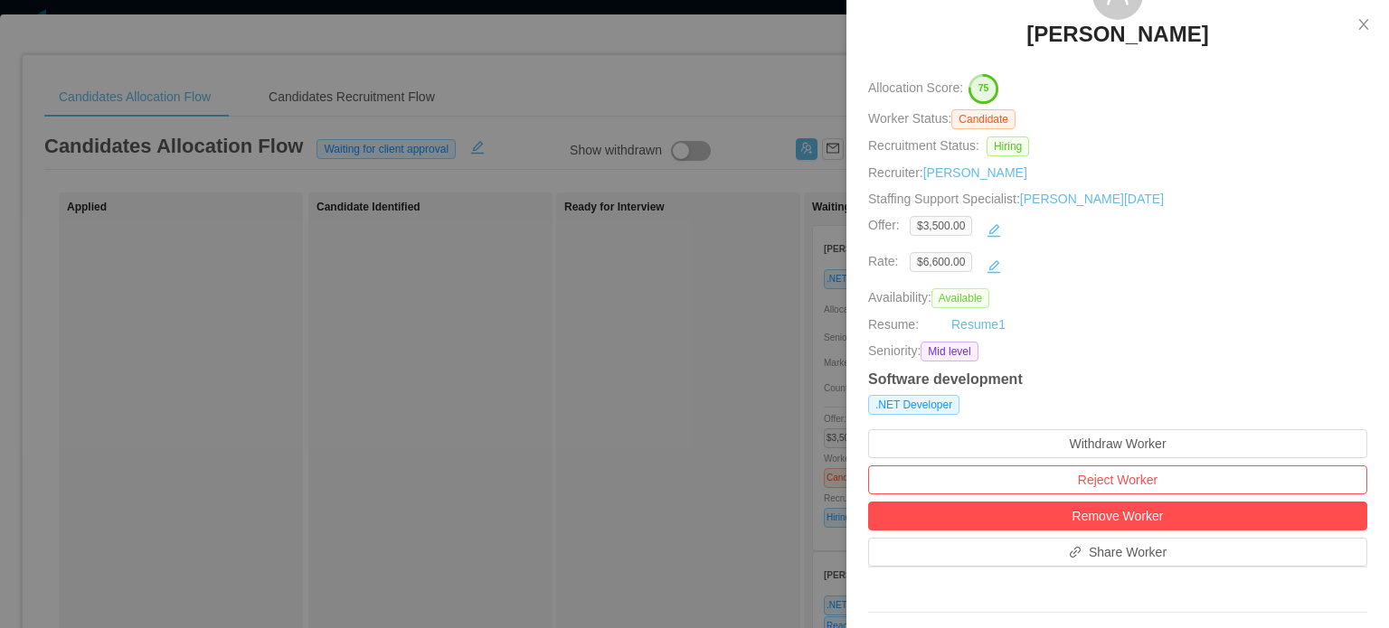
scroll to position [0, 0]
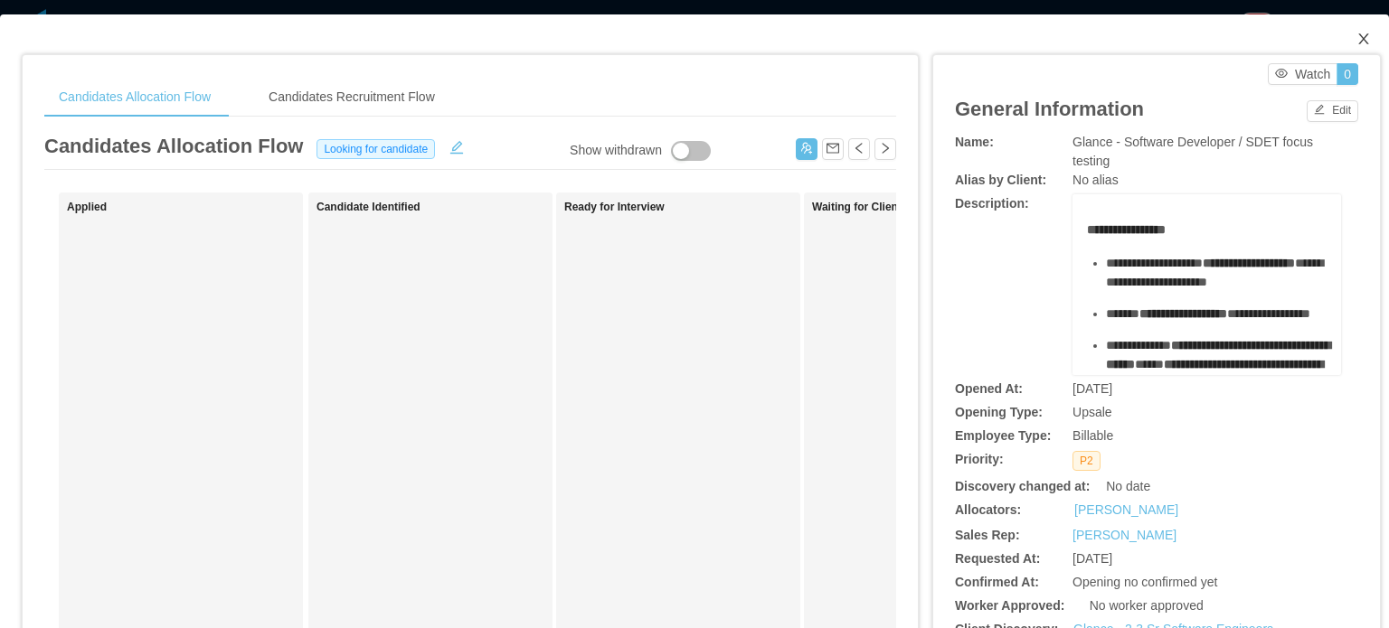
click at [1356, 38] on icon "icon: close" at bounding box center [1363, 39] width 14 height 14
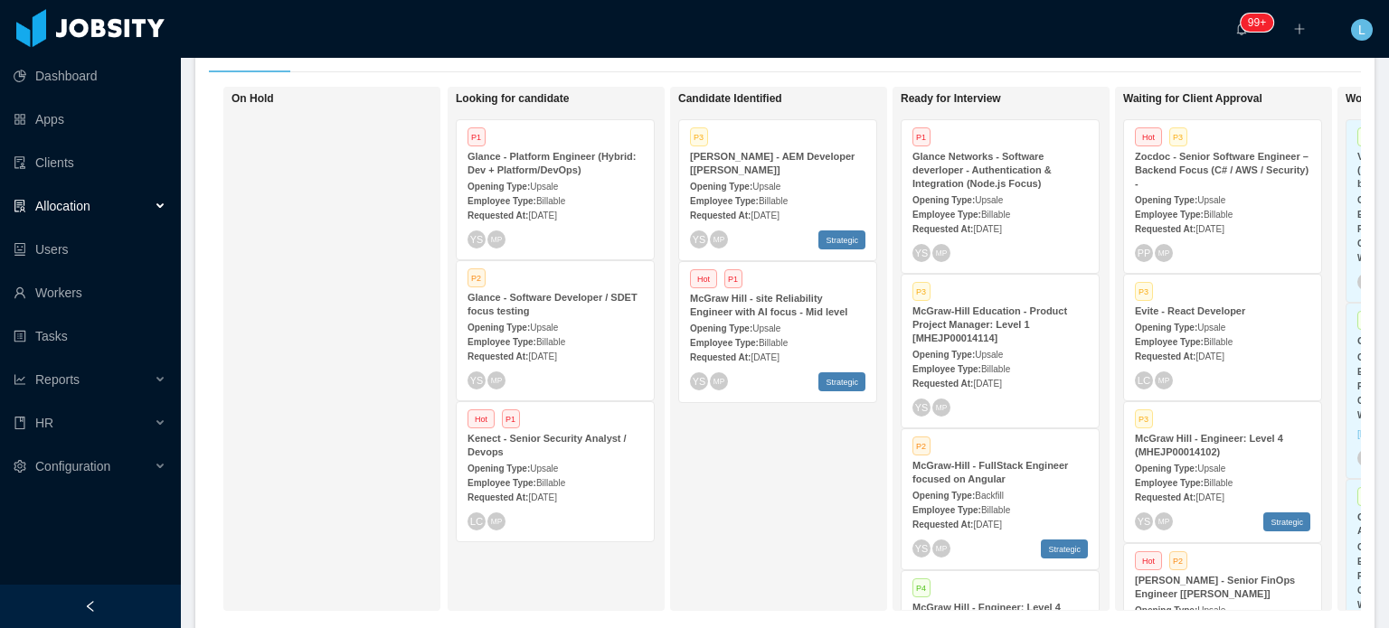
scroll to position [362, 0]
click at [1058, 188] on div "Glance Networks - Software deverloper - Authentication & Integration (Node.js F…" at bounding box center [999, 171] width 175 height 41
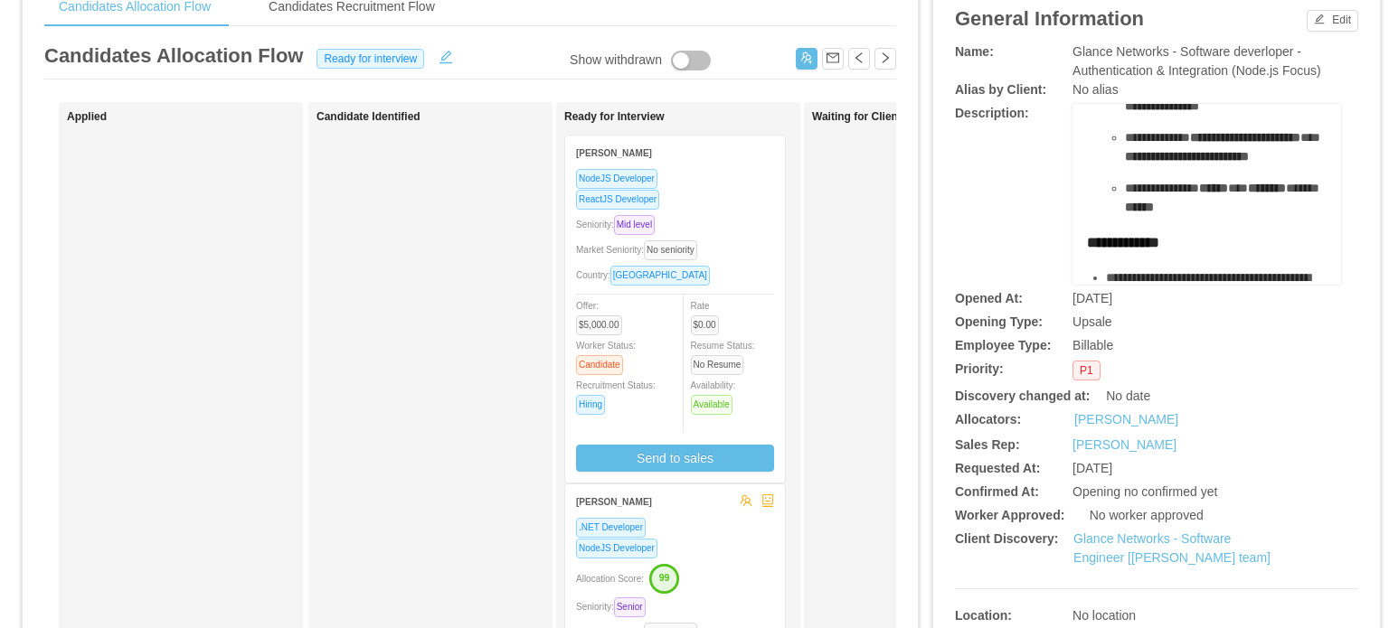
scroll to position [814, 0]
drag, startPoint x: 1092, startPoint y: 156, endPoint x: 1211, endPoint y: 165, distance: 118.8
copy ul "**********"
drag, startPoint x: 1167, startPoint y: 53, endPoint x: 1316, endPoint y: 80, distance: 151.5
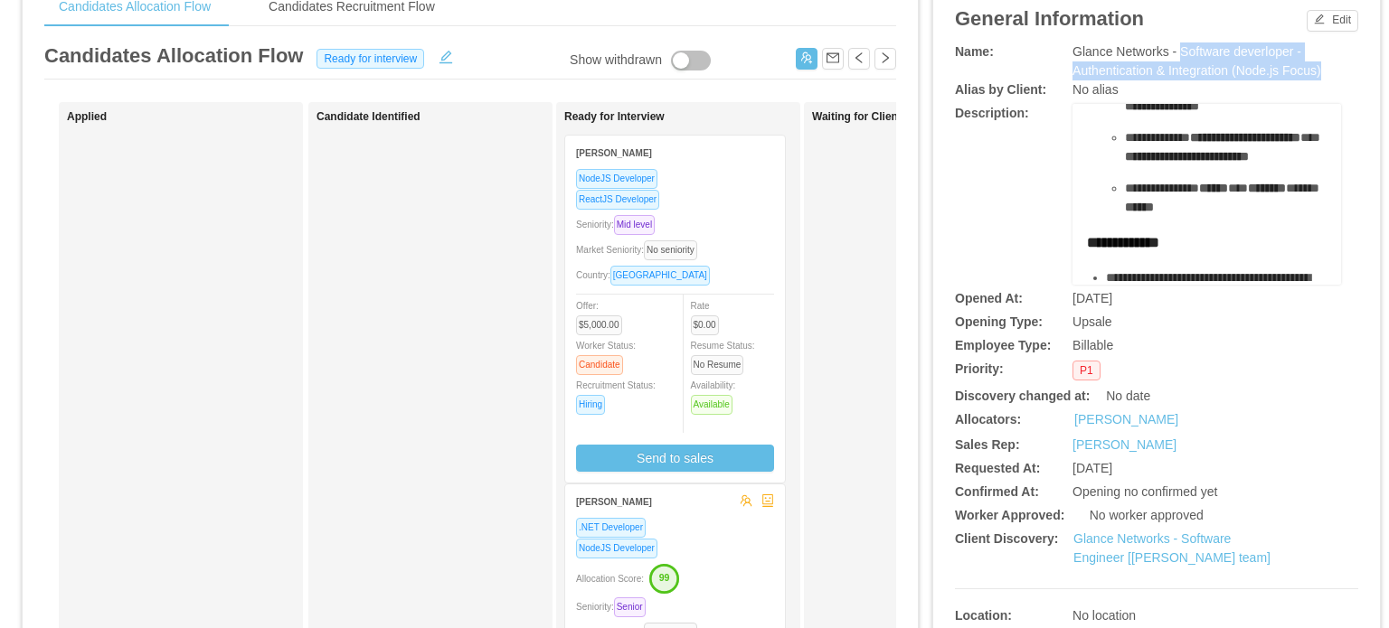
click at [1316, 80] on div "**********" at bounding box center [1156, 384] width 403 height 684
copy span "Software deverloper - Authentication & Integration (Node.js Focus)"
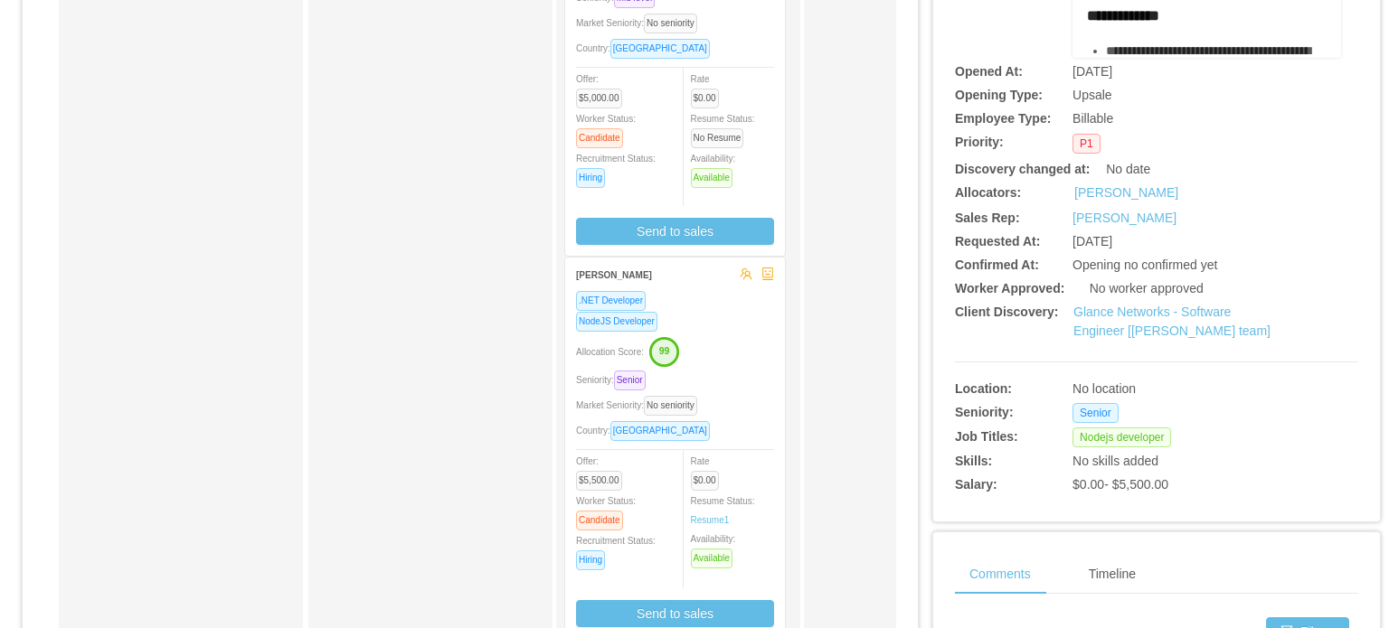
scroll to position [362, 0]
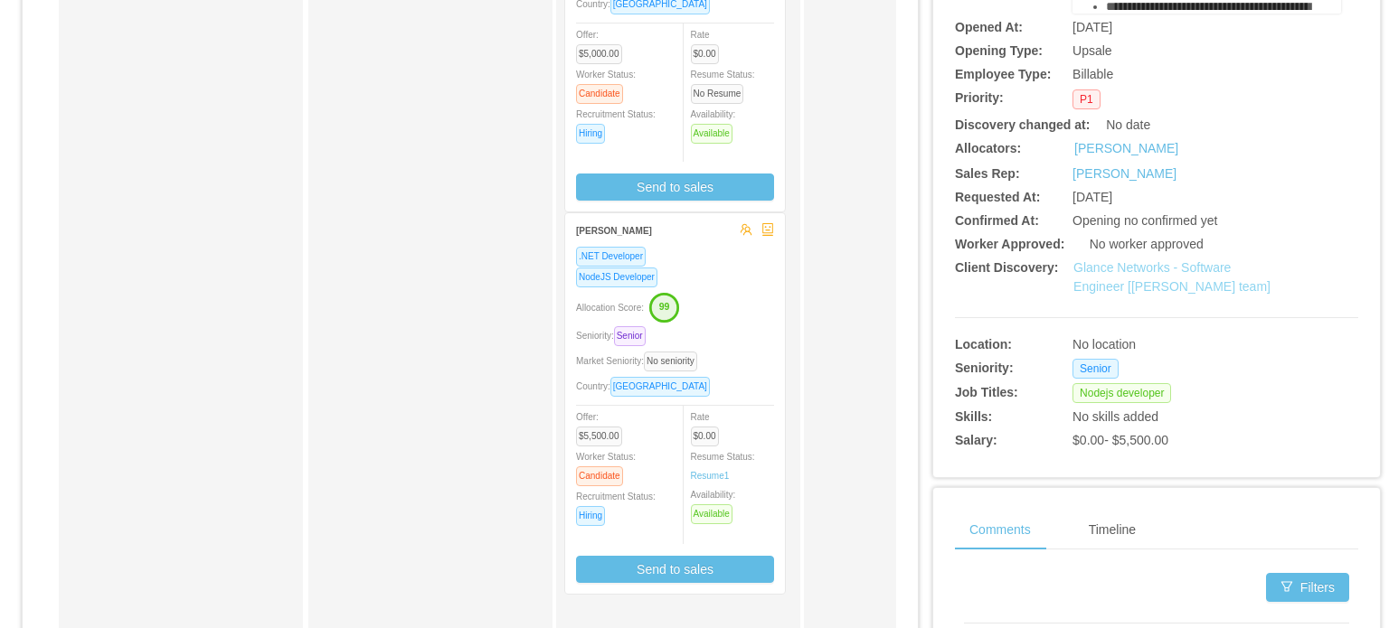
click at [1154, 285] on link "Glance Networks - Software Engineer [[PERSON_NAME] team]" at bounding box center [1171, 276] width 197 height 33
click at [740, 353] on div "Market Seniority: No seniority" at bounding box center [675, 361] width 198 height 21
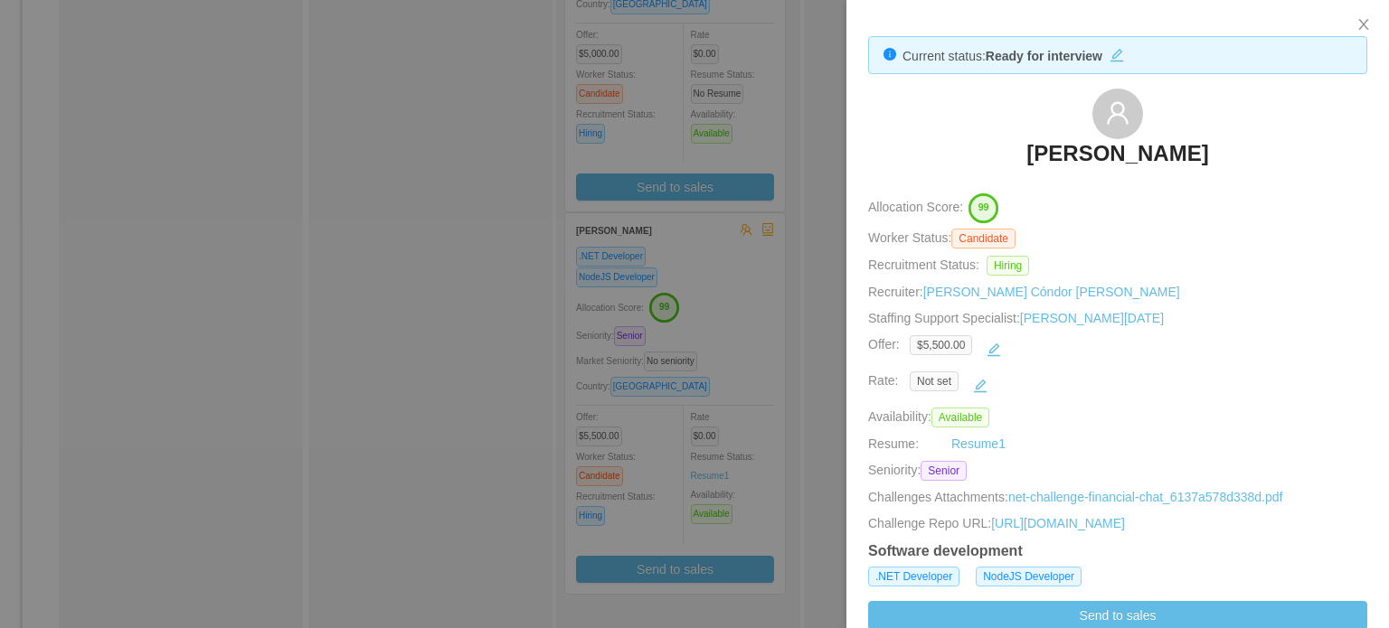
click at [1118, 156] on h3 "Julio Lemes" at bounding box center [1117, 153] width 182 height 29
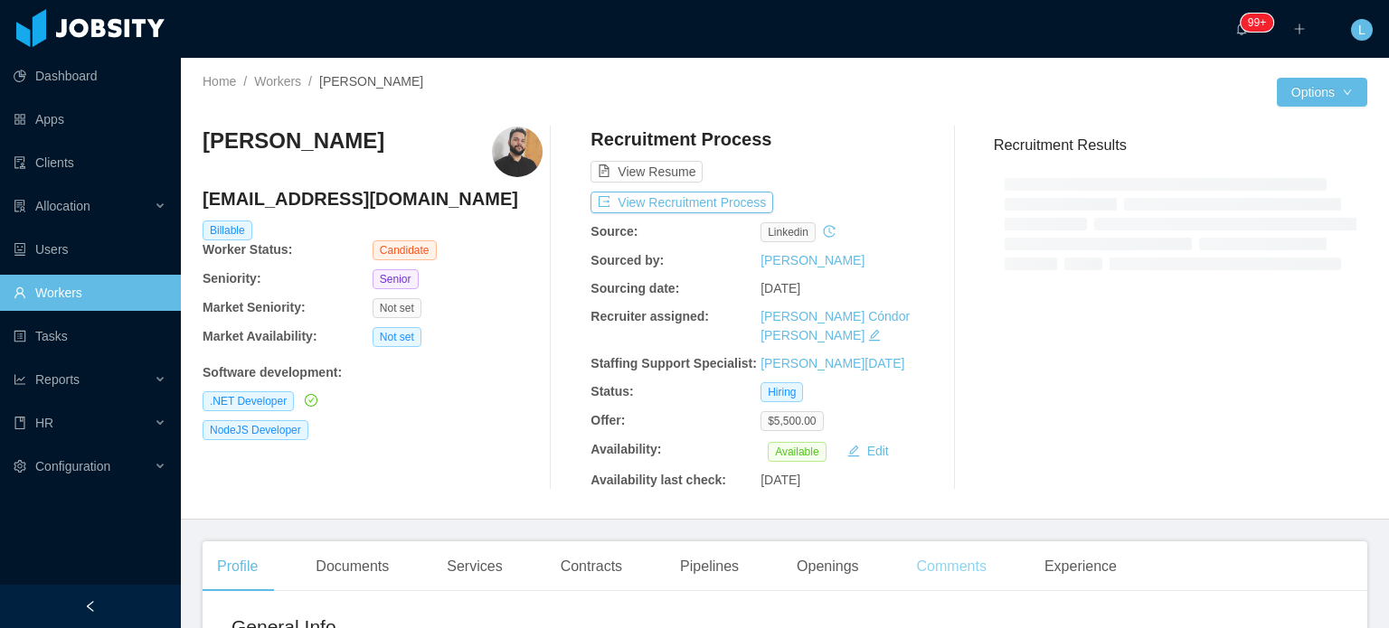
click at [962, 555] on div "Comments" at bounding box center [951, 567] width 99 height 51
click at [1040, 546] on div "Experience" at bounding box center [1080, 567] width 101 height 51
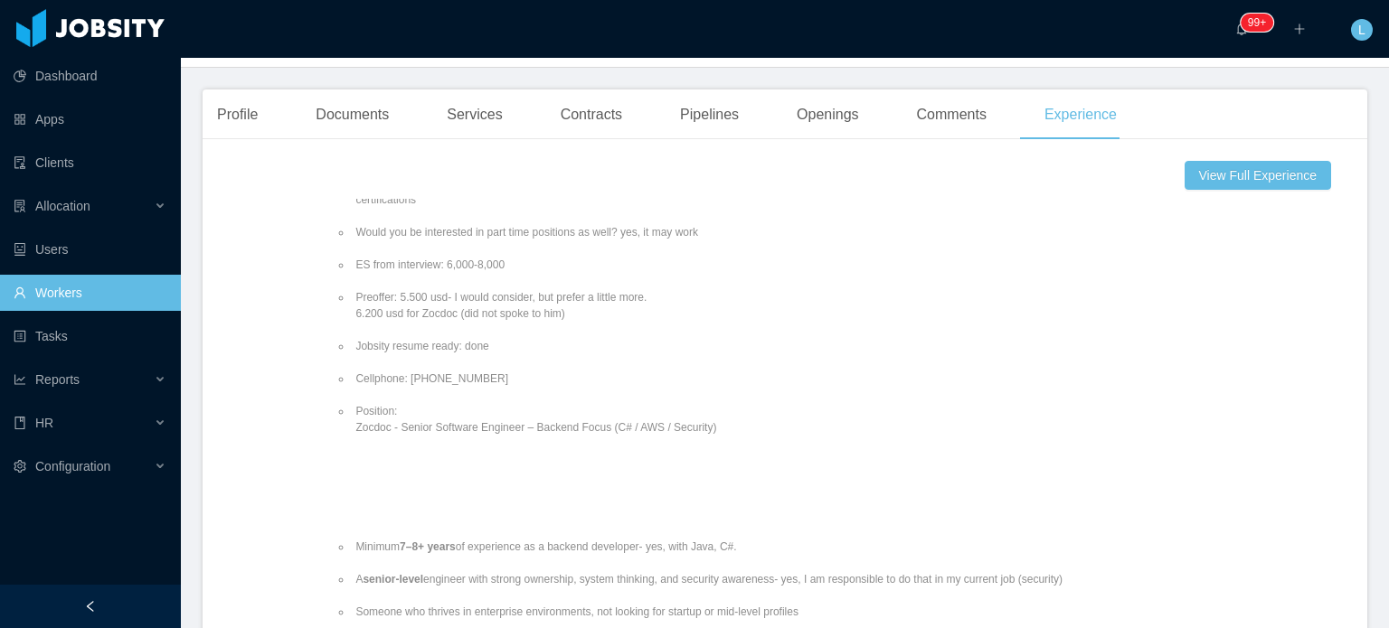
scroll to position [542, 0]
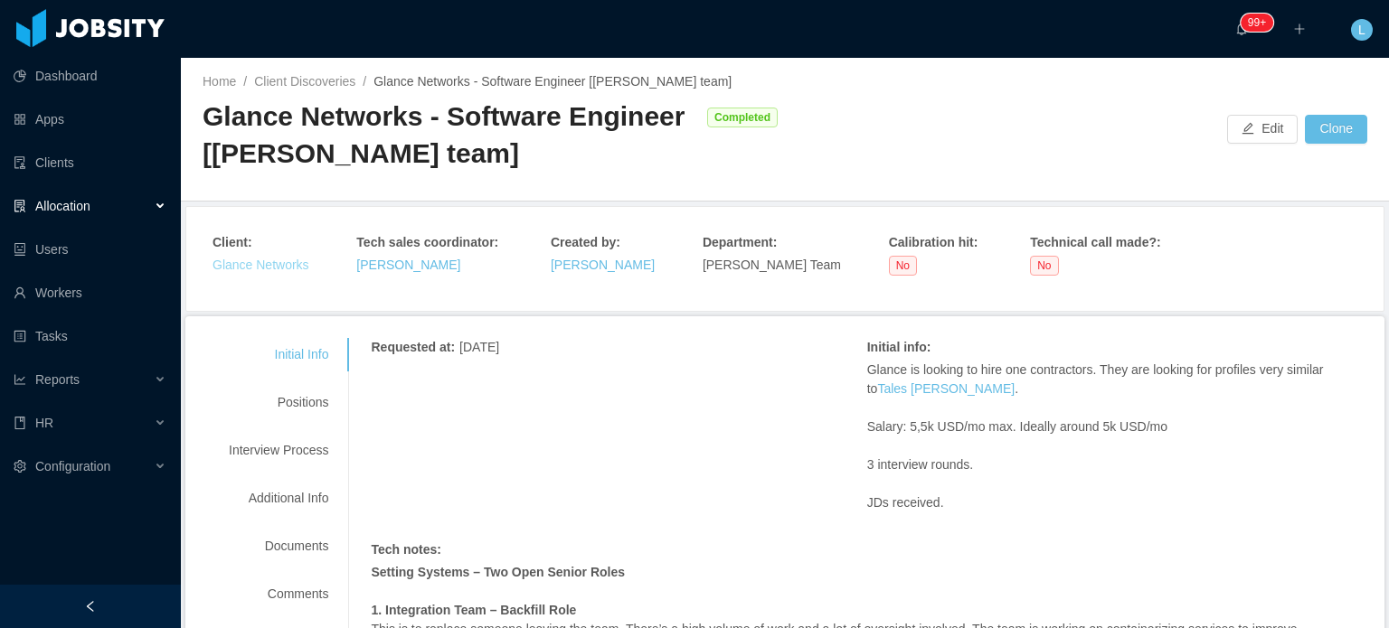
click at [263, 266] on link "Glance Networks" at bounding box center [260, 265] width 97 height 14
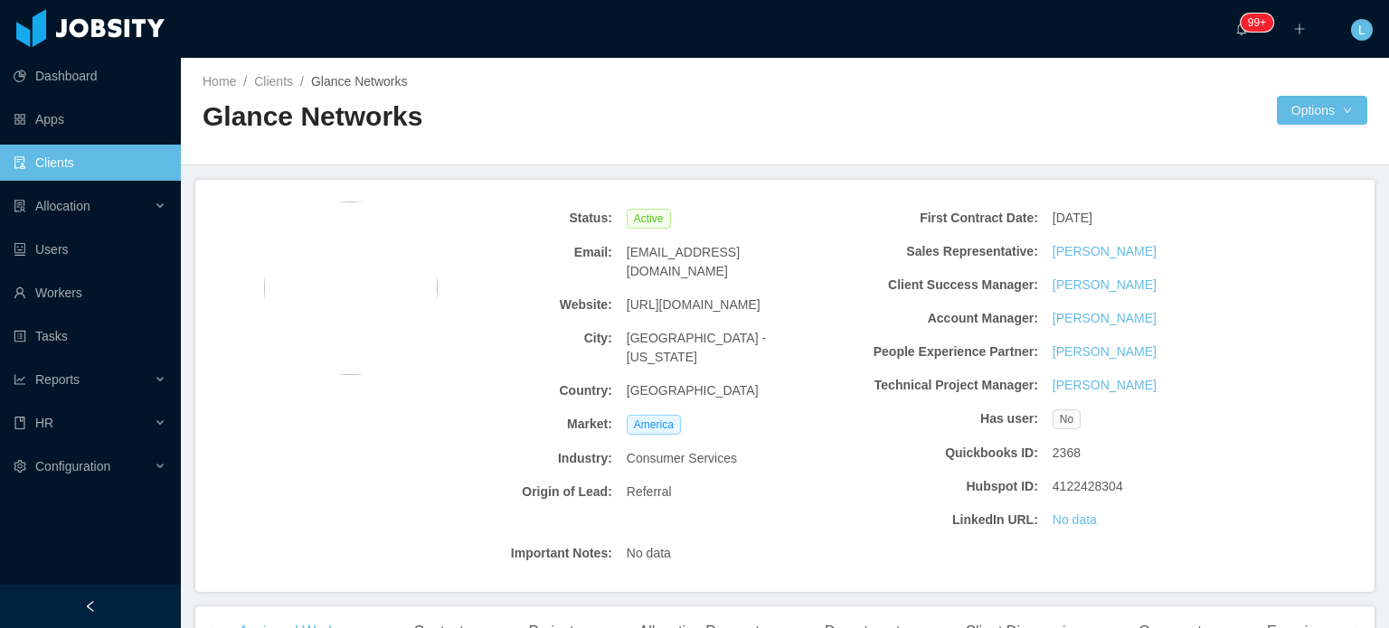
click at [683, 296] on span "[URL][DOMAIN_NAME]" at bounding box center [694, 305] width 134 height 19
copy span "[URL][DOMAIN_NAME]"
